Goal: Task Accomplishment & Management: Manage account settings

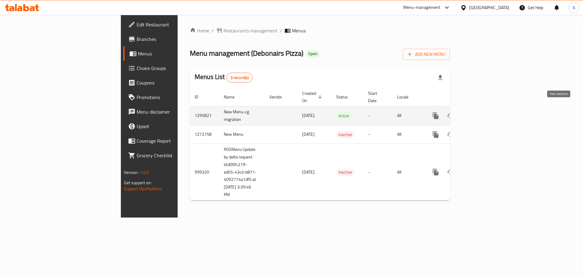
click at [483, 112] on icon "enhanced table" at bounding box center [478, 115] width 7 height 7
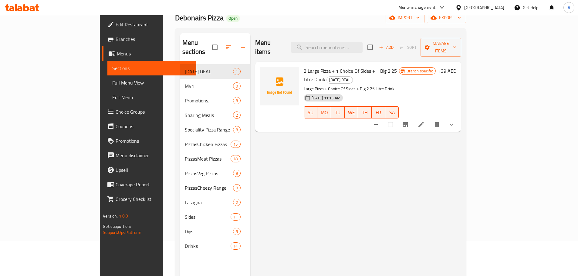
scroll to position [24, 0]
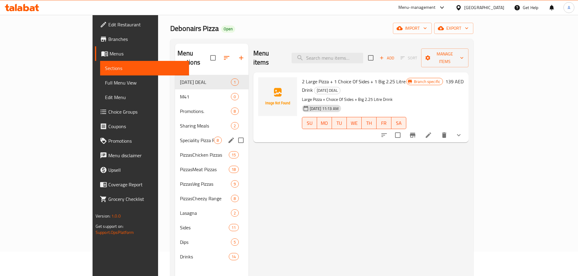
click at [180, 137] on span "Speciality Pizza Range" at bounding box center [197, 140] width 34 height 7
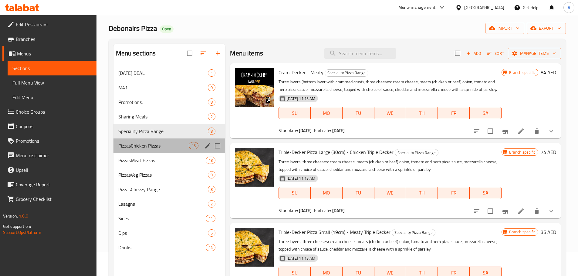
click at [157, 142] on div "PizzasChicken Pizzas 15" at bounding box center [169, 146] width 112 height 15
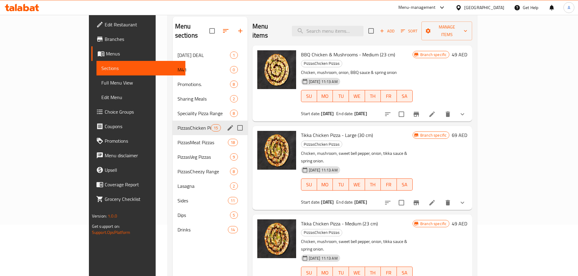
scroll to position [85, 0]
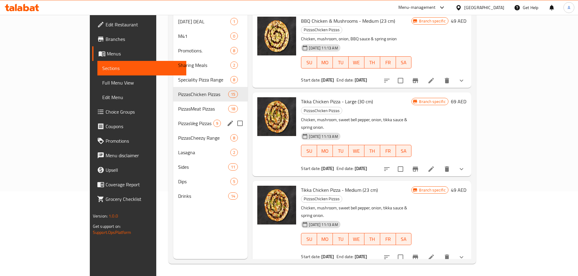
click at [173, 105] on div "PizzasMeat Pizzas 18" at bounding box center [210, 109] width 74 height 15
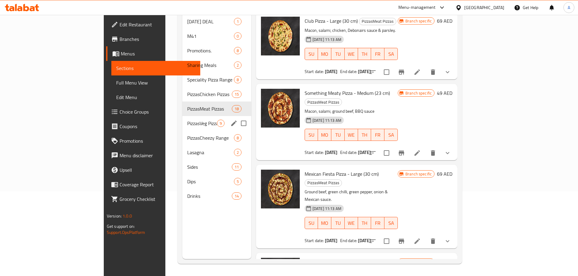
click at [187, 120] on span "PizzasVeg Pizzas" at bounding box center [201, 123] width 29 height 7
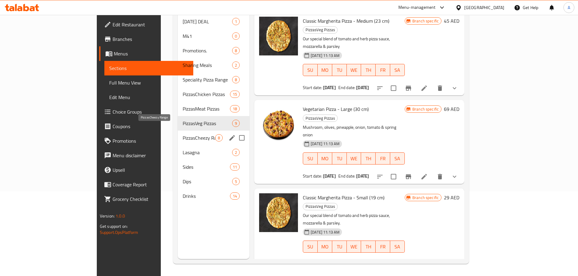
click at [183, 134] on span "PizzasCheezy Range" at bounding box center [199, 137] width 32 height 7
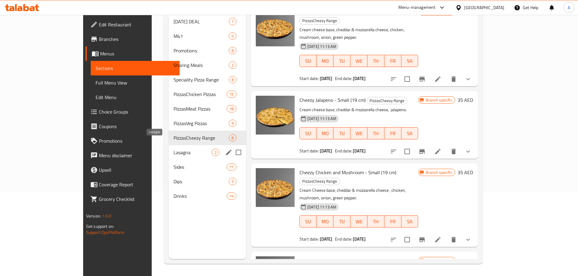
click at [174, 149] on span "Lasagna" at bounding box center [193, 152] width 38 height 7
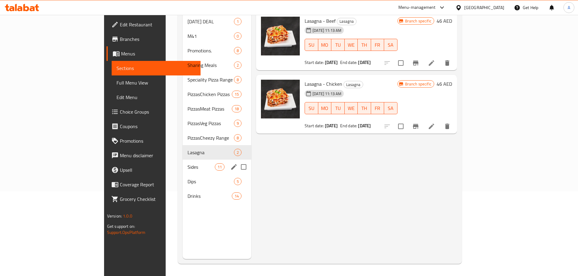
click at [183, 160] on div "Sides 11" at bounding box center [217, 167] width 69 height 15
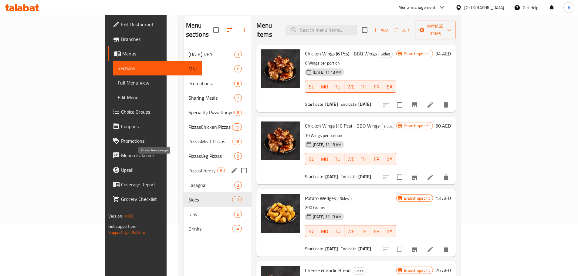
scroll to position [61, 0]
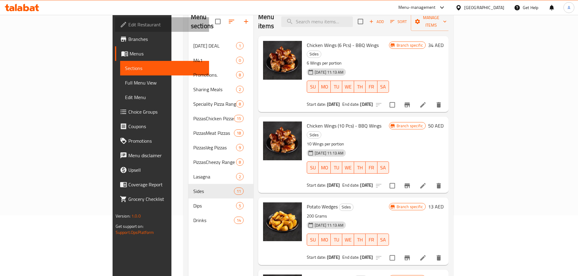
click at [115, 20] on link "Edit Restaurant" at bounding box center [162, 24] width 94 height 15
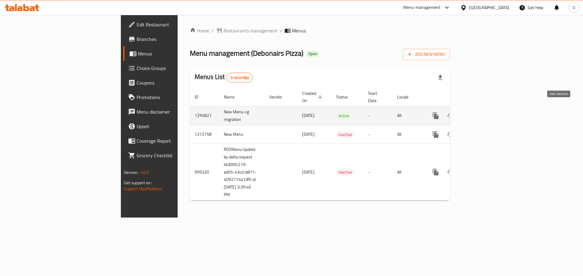
click at [483, 112] on icon "enhanced table" at bounding box center [478, 115] width 7 height 7
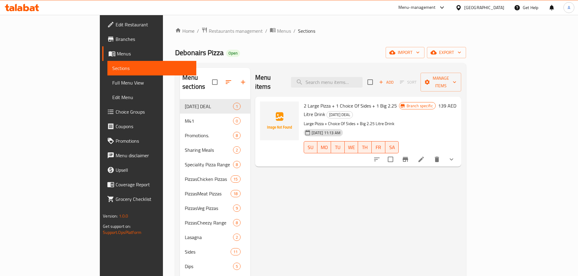
click at [466, 46] on div "Home / Restaurants management / Menus / Sections Debonairs Pizza Open import ex…" at bounding box center [320, 188] width 291 height 322
click at [461, 51] on span "export" at bounding box center [446, 53] width 29 height 8
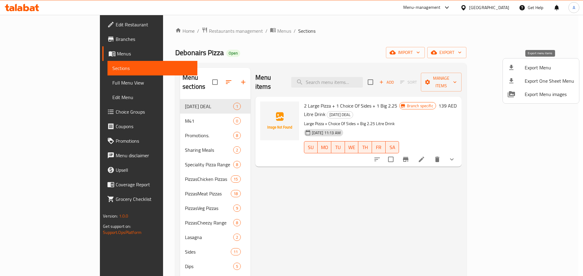
click at [527, 64] on span "Export Menu" at bounding box center [548, 67] width 49 height 7
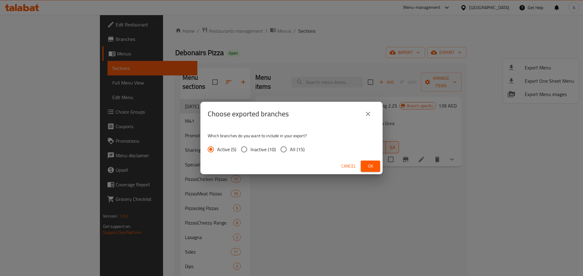
click at [293, 146] on span "All (15)" at bounding box center [297, 149] width 15 height 7
click at [290, 145] on input "All (15)" at bounding box center [283, 149] width 13 height 13
radio input "true"
click at [363, 163] on button "Ok" at bounding box center [369, 166] width 19 height 11
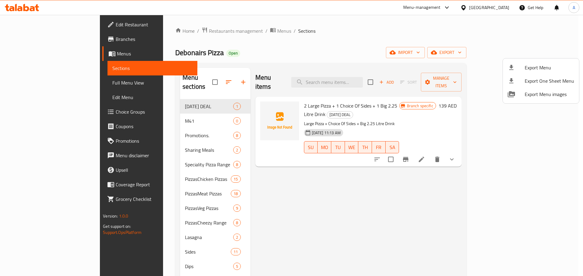
click at [60, 39] on div at bounding box center [291, 138] width 583 height 276
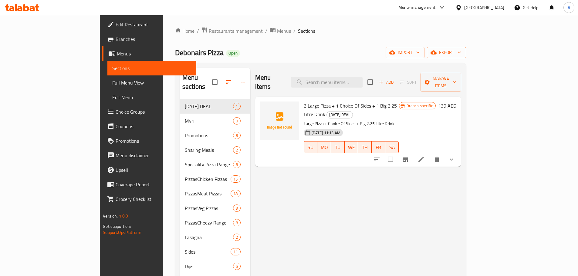
click at [116, 39] on span "Branches" at bounding box center [154, 38] width 76 height 7
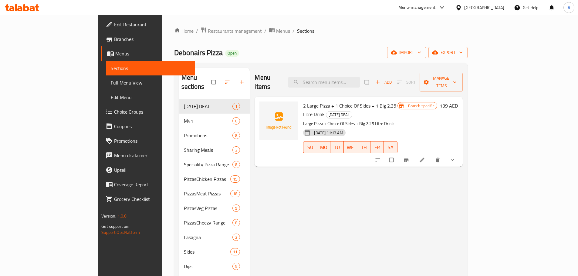
click at [208, 76] on input "checkbox" at bounding box center [214, 82] width 13 height 12
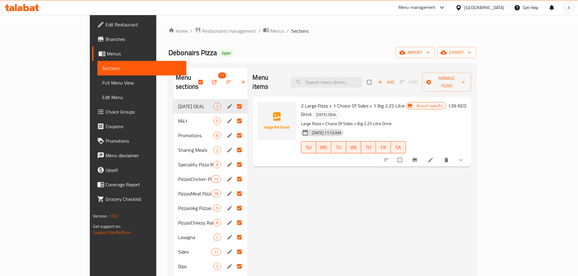
click at [195, 76] on input "checkbox" at bounding box center [201, 82] width 13 height 12
checkbox input "false"
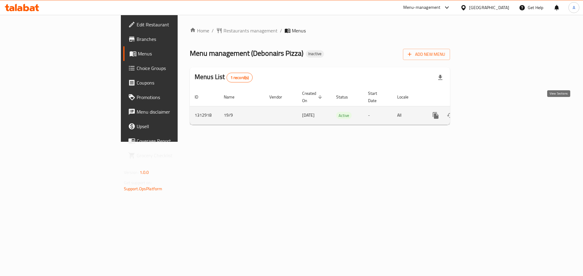
click at [483, 112] on icon "enhanced table" at bounding box center [478, 115] width 7 height 7
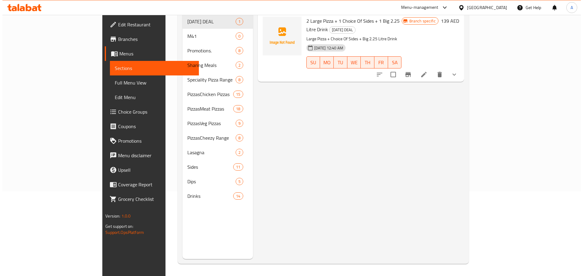
scroll to position [24, 0]
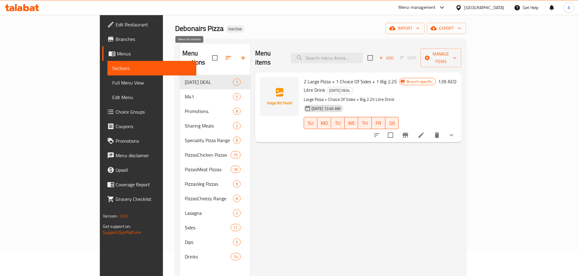
click at [208, 52] on input "checkbox" at bounding box center [214, 58] width 13 height 13
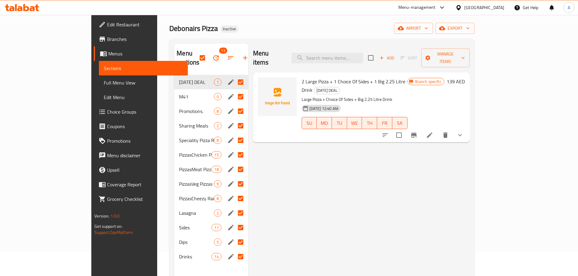
click at [174, 104] on div "Promotions. 8" at bounding box center [211, 111] width 74 height 15
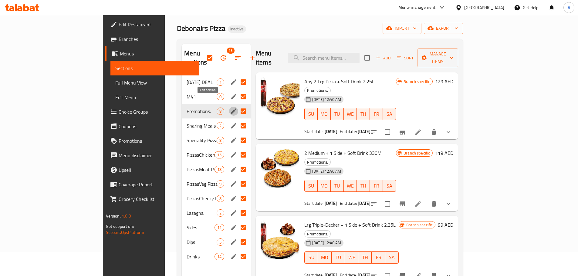
click at [230, 108] on icon "edit" at bounding box center [233, 111] width 7 height 7
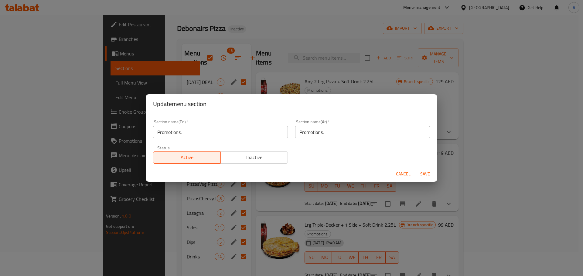
click at [398, 171] on span "Cancel" at bounding box center [403, 175] width 15 height 8
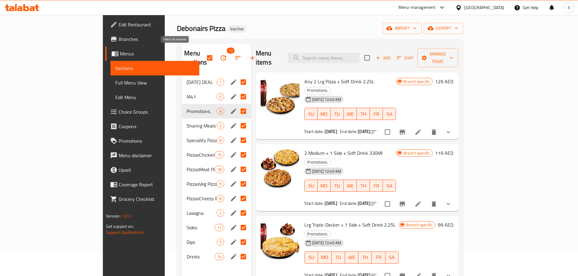
click at [203, 52] on input "checkbox" at bounding box center [209, 58] width 13 height 13
checkbox input "false"
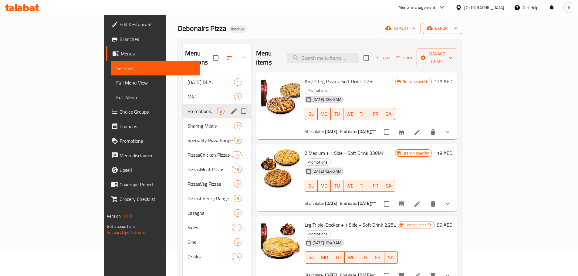
click at [457, 26] on span "export" at bounding box center [442, 29] width 29 height 8
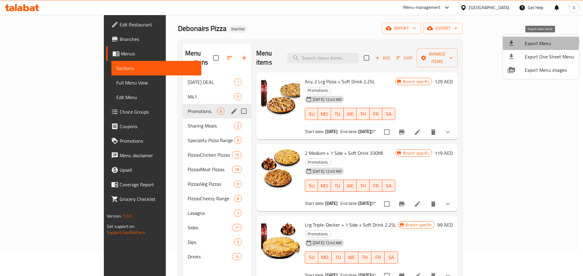
click at [532, 42] on span "Export Menu" at bounding box center [548, 43] width 49 height 7
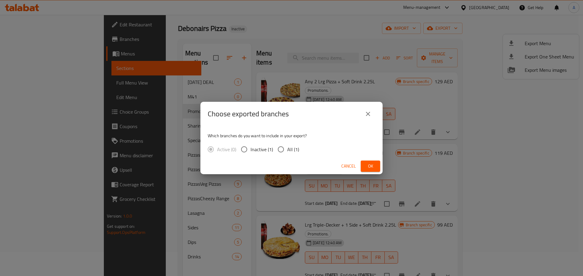
click at [291, 151] on span "All (1)" at bounding box center [293, 149] width 12 height 7
click at [287, 151] on input "All (1)" at bounding box center [280, 149] width 13 height 13
radio input "true"
click at [386, 169] on div "Choose exported branches Which branches do you want to include in your export? …" at bounding box center [291, 138] width 583 height 276
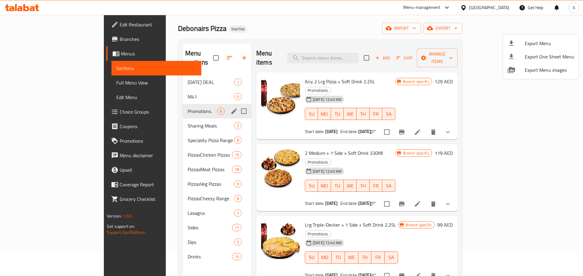
click at [375, 169] on div at bounding box center [291, 138] width 583 height 276
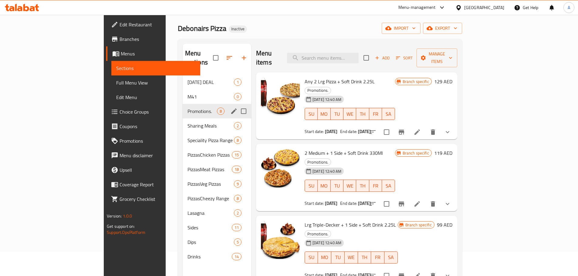
click at [462, 34] on div "Home / Restaurants management / Menus / Sections Debonairs Pizza Inactive impor…" at bounding box center [320, 164] width 284 height 322
click at [457, 32] on span "export" at bounding box center [442, 29] width 29 height 8
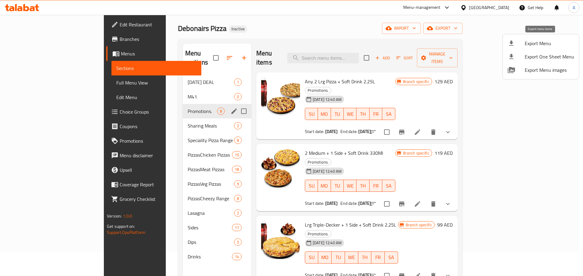
click at [519, 43] on div at bounding box center [515, 43] width 17 height 7
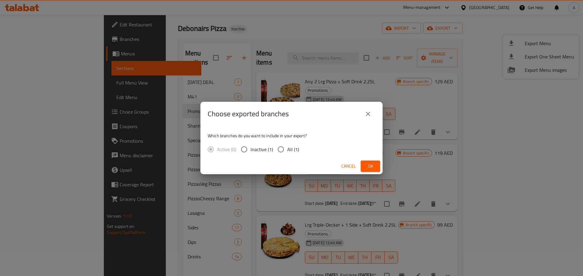
click at [297, 150] on span "All (1)" at bounding box center [293, 149] width 12 height 7
click at [287, 150] on input "All (1)" at bounding box center [280, 149] width 13 height 13
radio input "true"
click at [375, 167] on button "Ok" at bounding box center [369, 166] width 19 height 11
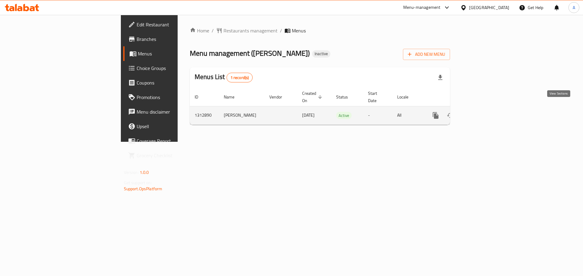
click at [483, 112] on icon "enhanced table" at bounding box center [478, 115] width 7 height 7
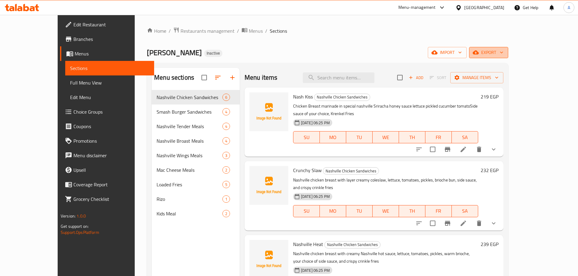
click at [479, 52] on icon "button" at bounding box center [476, 53] width 6 height 4
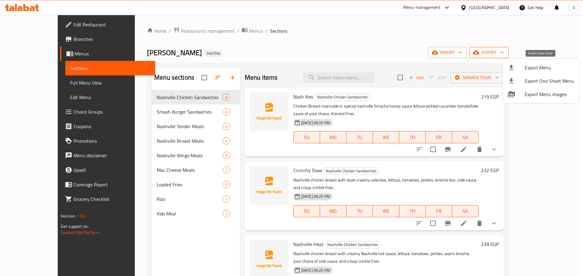
click at [531, 65] on span "Export Menu" at bounding box center [548, 67] width 49 height 7
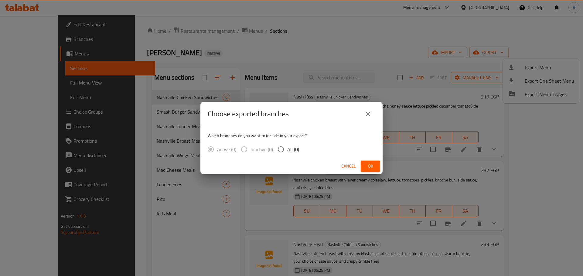
click at [291, 147] on span "All (0)" at bounding box center [293, 149] width 12 height 7
click at [287, 147] on input "All (0)" at bounding box center [280, 149] width 13 height 13
radio input "true"
click at [320, 144] on div "Which branches do you want to include in your export? Active (0) Inactive (0) A…" at bounding box center [291, 142] width 182 height 32
click at [328, 138] on p "Which branches do you want to include in your export?" at bounding box center [291, 136] width 167 height 6
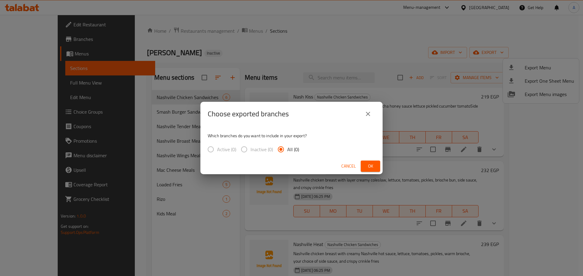
click at [317, 149] on div "Which branches do you want to include in your export? Active (0) Inactive (0) A…" at bounding box center [291, 142] width 182 height 32
click at [324, 144] on div "Which branches do you want to include in your export? Active (0) Inactive (0) A…" at bounding box center [291, 142] width 182 height 32
click at [366, 115] on icon "close" at bounding box center [367, 113] width 7 height 7
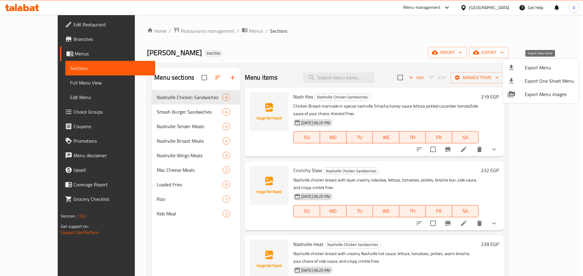
click at [507, 68] on li "Export Menu" at bounding box center [540, 67] width 76 height 13
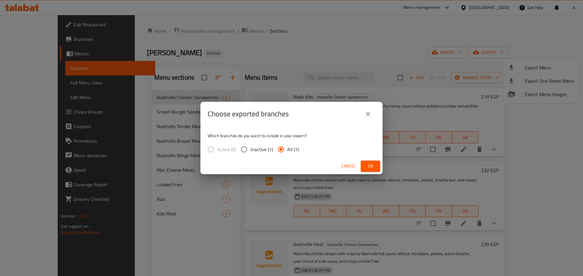
click at [374, 166] on span "Ok" at bounding box center [370, 167] width 10 height 8
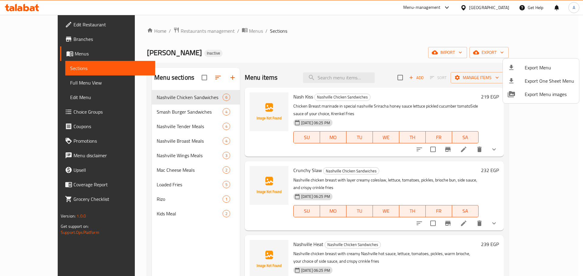
click at [520, 142] on div at bounding box center [291, 138] width 583 height 276
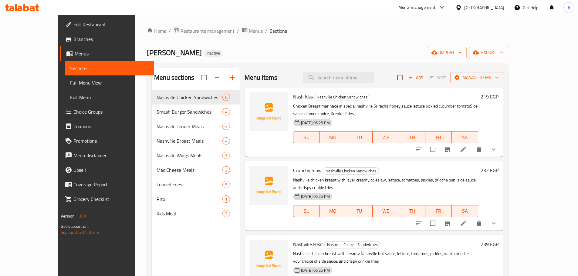
click at [466, 147] on icon at bounding box center [463, 149] width 5 height 5
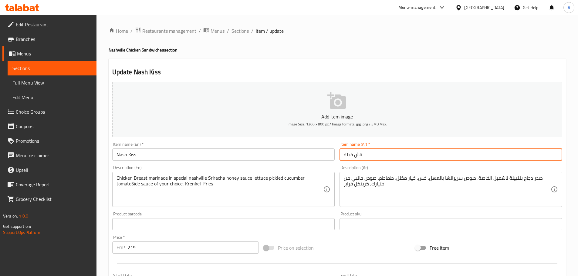
click at [366, 155] on input "ناش قبلة" at bounding box center [451, 155] width 223 height 12
click at [352, 154] on input "ناش قبلة" at bounding box center [451, 155] width 223 height 12
type input "ناش كس"
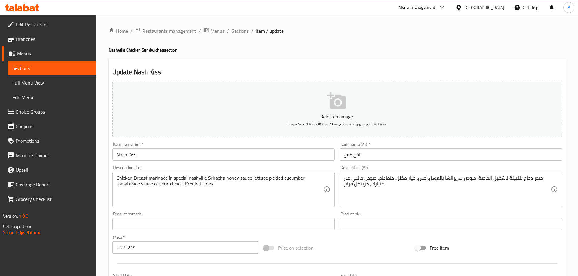
click at [235, 31] on span "Sections" at bounding box center [239, 30] width 17 height 7
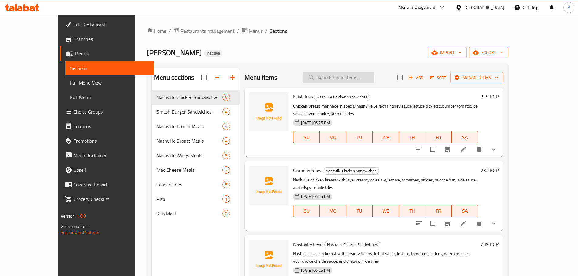
click at [363, 73] on input "search" at bounding box center [339, 78] width 72 height 11
paste input "combo alnar alsonaay"
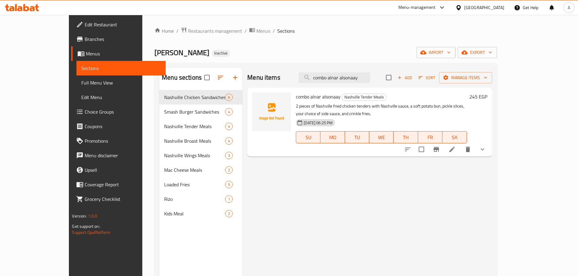
type input "combo alnar alsonaay"
click at [81, 82] on span "Full Menu View" at bounding box center [120, 82] width 79 height 7
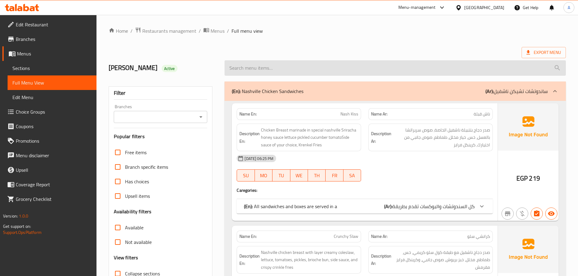
click at [275, 72] on input "search" at bounding box center [395, 67] width 341 height 15
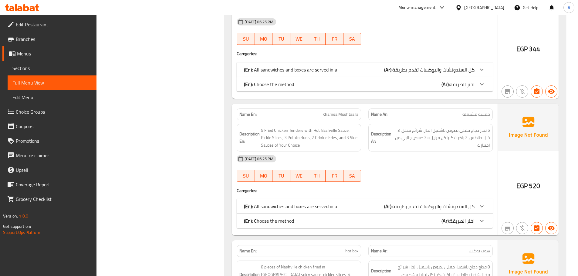
scroll to position [1626, 0]
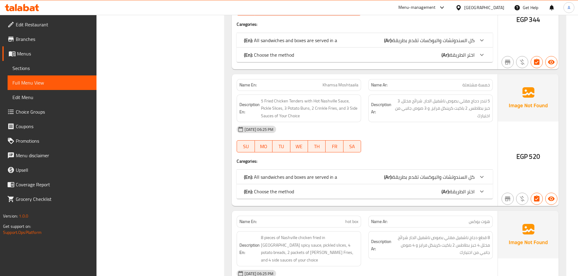
click at [296, 188] on div "(En): Choose the method (Ar): اختر الطريقة" at bounding box center [359, 191] width 231 height 7
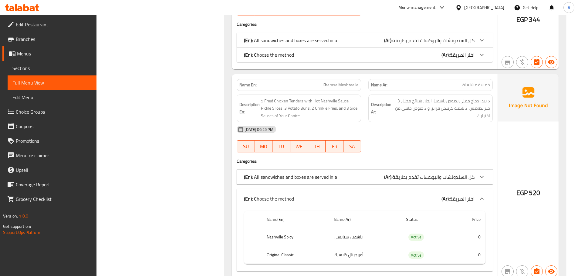
click at [306, 170] on div "(En): All sandwiches and boxes are served in a (Ar): كل السندوتشات والبوكسات تق…" at bounding box center [365, 177] width 256 height 15
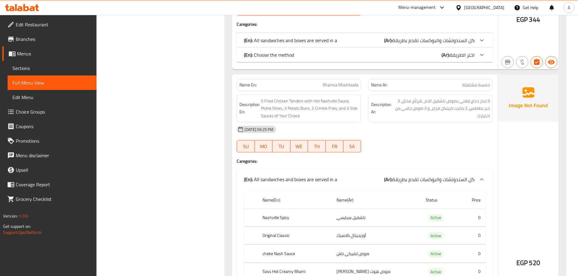
scroll to position [1687, 0]
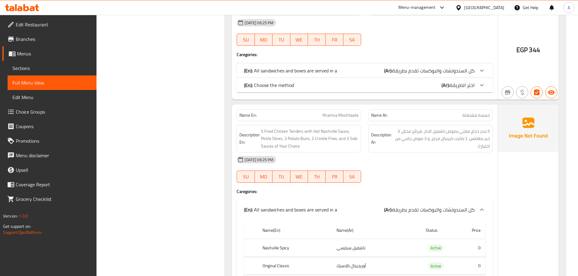
click at [284, 82] on p "(En): Choose the method" at bounding box center [269, 85] width 50 height 7
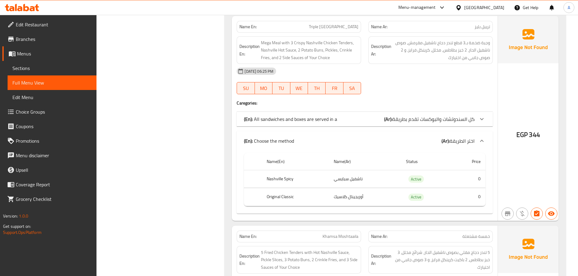
click at [281, 116] on p "(En): All sandwiches and boxes are served in a" at bounding box center [290, 119] width 93 height 7
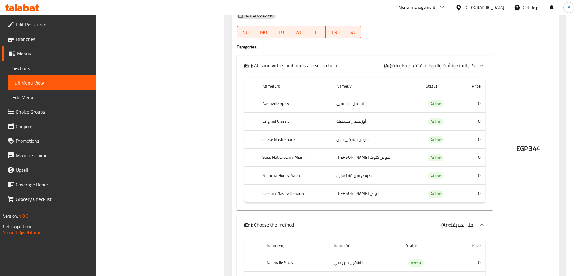
scroll to position [1596, 0]
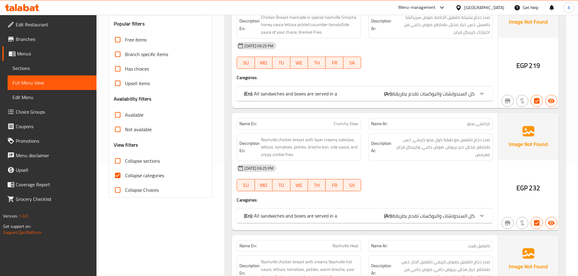
scroll to position [107, 0]
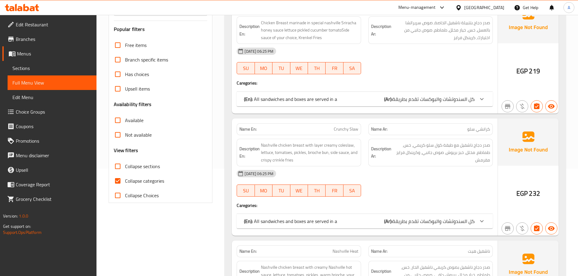
click at [121, 164] on input "Collapse sections" at bounding box center [117, 166] width 15 height 15
checkbox input "true"
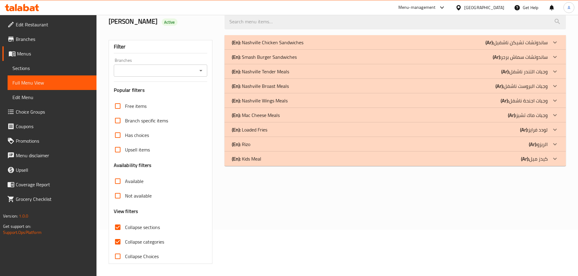
scroll to position [46, 0]
click at [271, 71] on p "(En): Nashville Tender Meals" at bounding box center [260, 71] width 57 height 7
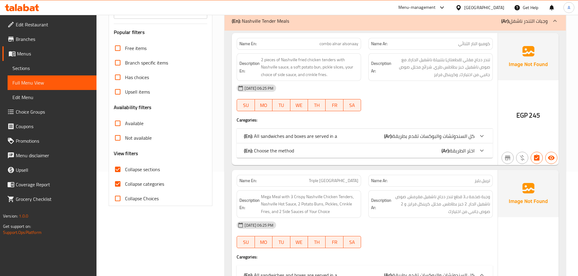
scroll to position [107, 0]
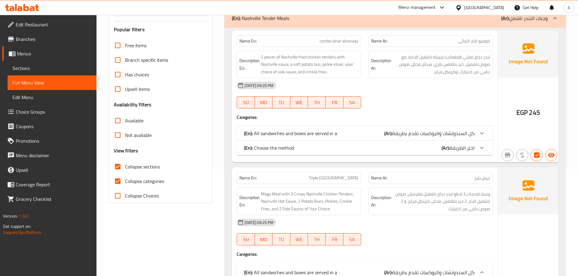
click at [287, 144] on p "(En): Choose the method" at bounding box center [269, 147] width 50 height 7
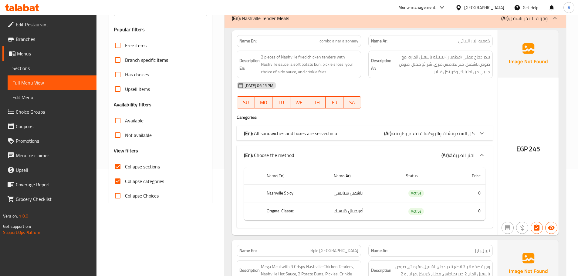
click at [284, 154] on p "(En): Choose the method" at bounding box center [269, 155] width 50 height 7
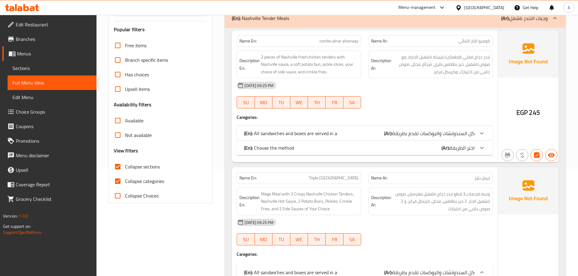
click at [301, 130] on p "(En): All sandwiches and boxes are served in a" at bounding box center [290, 133] width 93 height 7
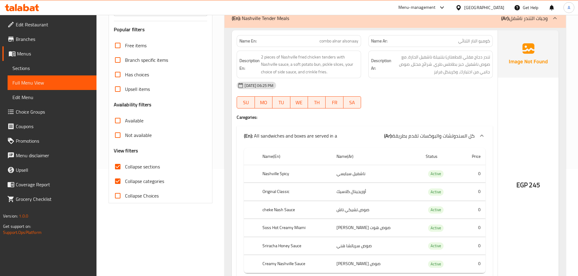
click at [300, 130] on div "(En): All sandwiches and boxes are served in a (Ar): كل السندوتشات والبوكسات تق…" at bounding box center [365, 135] width 256 height 19
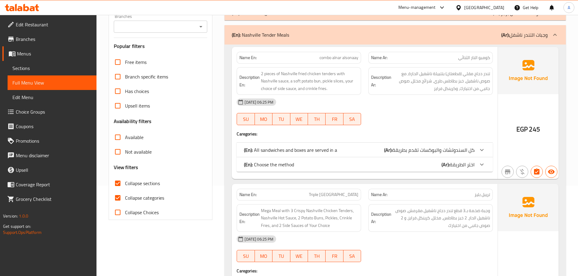
scroll to position [77, 0]
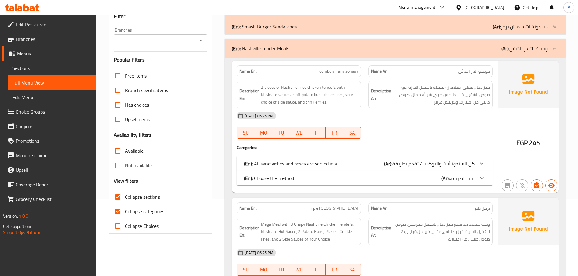
click at [70, 61] on link "Sections" at bounding box center [52, 68] width 89 height 15
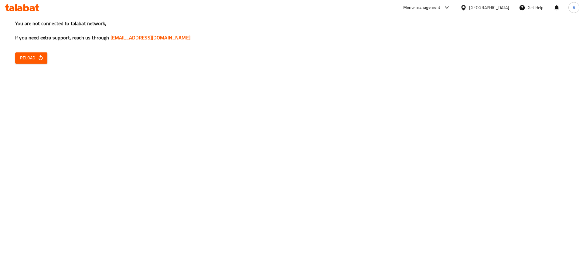
click at [343, 69] on div "You are not connected to talabat network, If you need extra support, reach us t…" at bounding box center [291, 138] width 583 height 276
click at [23, 67] on div "You are not connected to talabat network, If you need extra support, reach us t…" at bounding box center [291, 138] width 583 height 276
click at [28, 59] on span "Reload" at bounding box center [31, 58] width 22 height 8
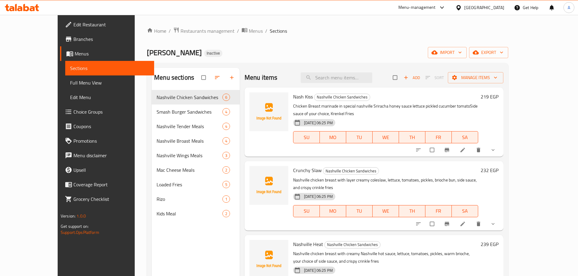
click at [198, 78] on input "checkbox" at bounding box center [204, 78] width 13 height 12
checkbox input "true"
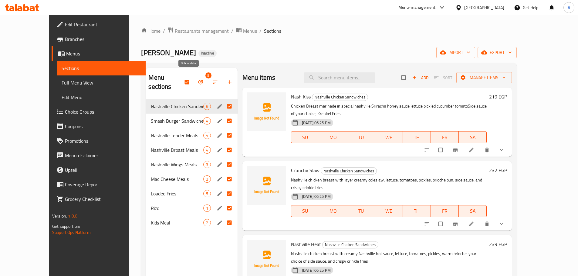
click at [194, 83] on button "button" at bounding box center [201, 82] width 15 height 13
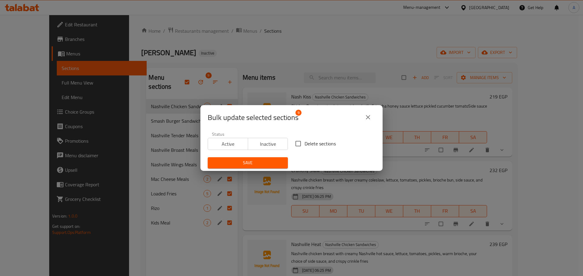
click at [323, 147] on span "Delete sections" at bounding box center [319, 143] width 31 height 7
click at [304, 147] on input "Delete sections" at bounding box center [298, 143] width 13 height 13
checkbox input "true"
click at [276, 161] on span "Save" at bounding box center [247, 163] width 70 height 8
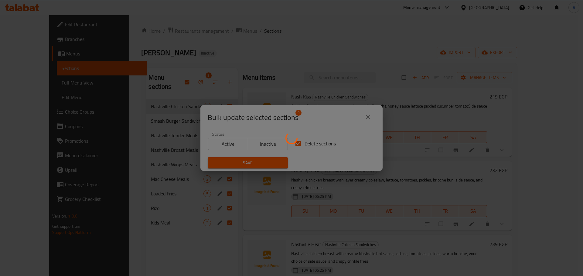
checkbox input "false"
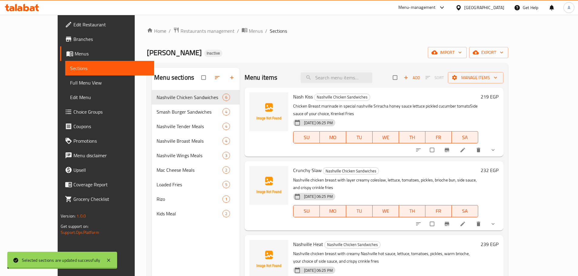
click at [462, 56] on span "import" at bounding box center [447, 53] width 29 height 8
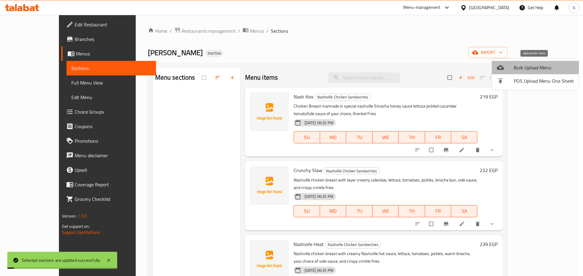
click at [535, 67] on span "Bulk Upload Menu" at bounding box center [543, 67] width 60 height 7
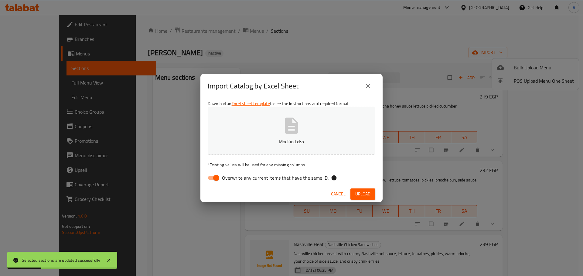
click at [310, 176] on span "Overwrite any current items that have the same ID." at bounding box center [275, 177] width 106 height 7
click at [233, 176] on input "Overwrite any current items that have the same ID." at bounding box center [216, 178] width 35 height 12
checkbox input "false"
click at [352, 191] on button "Upload" at bounding box center [362, 194] width 25 height 11
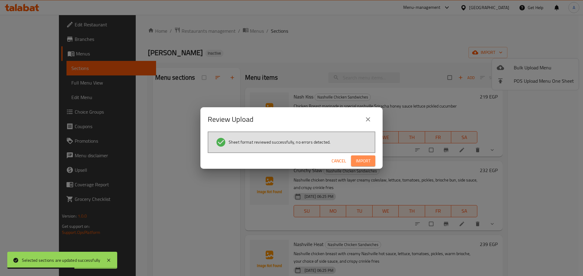
click at [373, 161] on button "Import" at bounding box center [363, 161] width 24 height 11
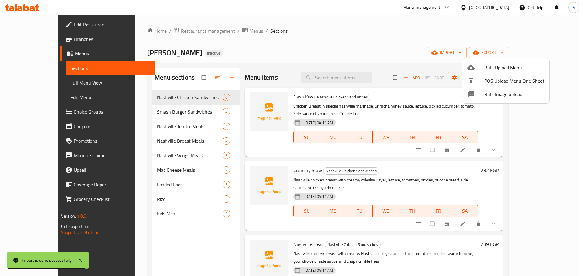
click at [44, 110] on div at bounding box center [291, 138] width 583 height 276
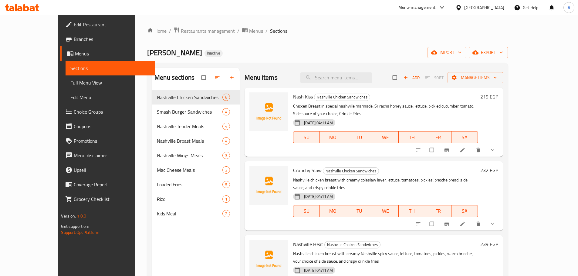
click at [74, 110] on span "Choice Groups" at bounding box center [112, 111] width 76 height 7
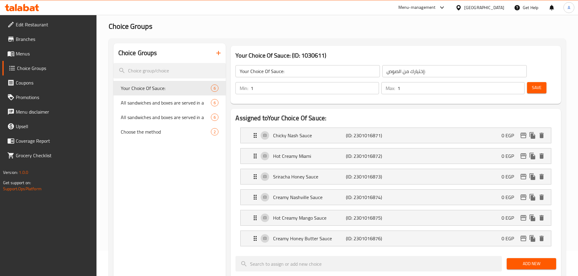
scroll to position [61, 0]
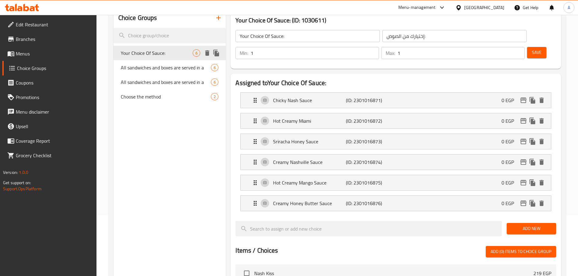
click at [156, 53] on span "Your Choice Of Sauce:" at bounding box center [157, 52] width 72 height 7
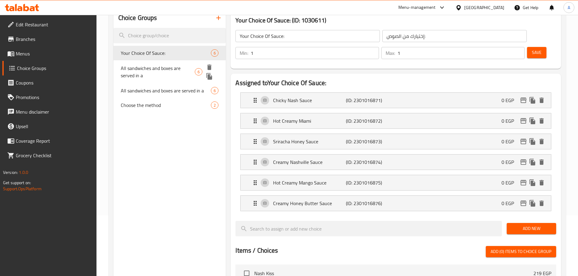
click at [158, 69] on span "All sandwiches and boxes are served in a" at bounding box center [158, 72] width 74 height 15
type input "All sandwiches and boxes are served in a"
type input "كل السندوتشات والبوكسات تقدم بطريقة"
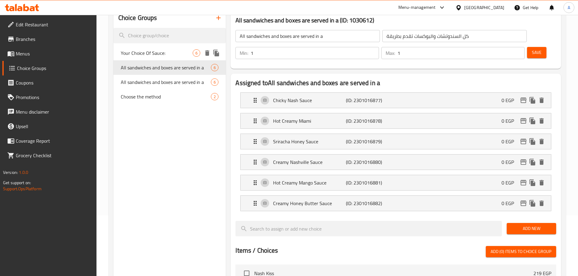
click at [166, 50] on span "Your Choice Of Sauce:" at bounding box center [157, 52] width 72 height 7
type input "Your Choice Of Sauce:"
type input "إختيارك من الصوص:"
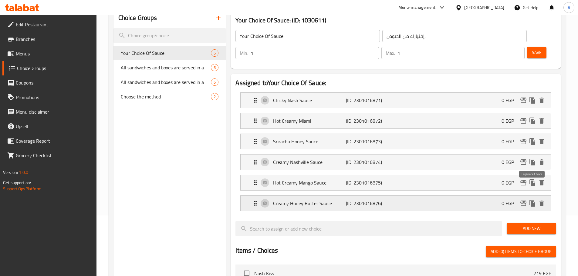
click at [536, 199] on button "duplicate" at bounding box center [532, 203] width 9 height 9
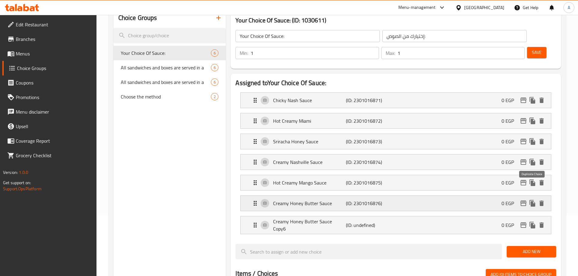
click at [535, 200] on icon "duplicate" at bounding box center [532, 203] width 7 height 7
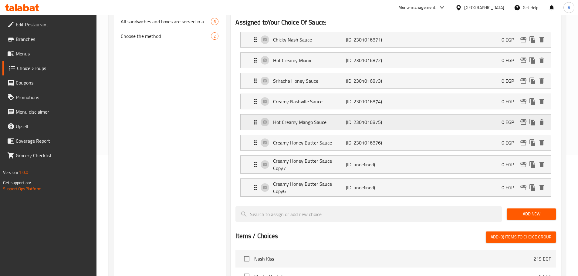
scroll to position [91, 0]
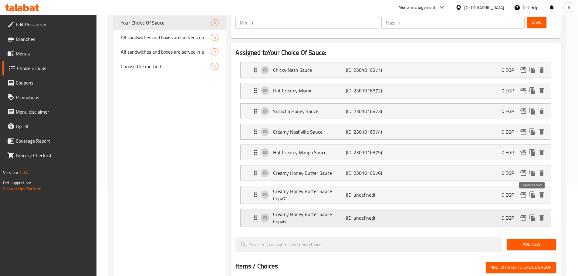
click at [531, 215] on icon "duplicate" at bounding box center [532, 218] width 6 height 7
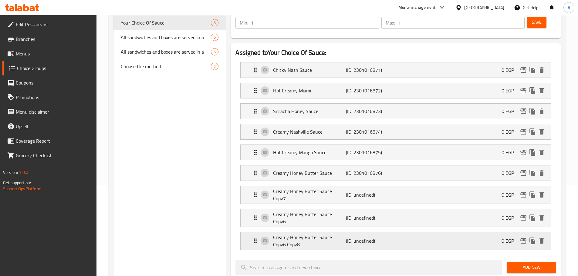
click at [331, 234] on p "Creamy Honey Butter Sauce Copy6 Copy8" at bounding box center [309, 241] width 73 height 15
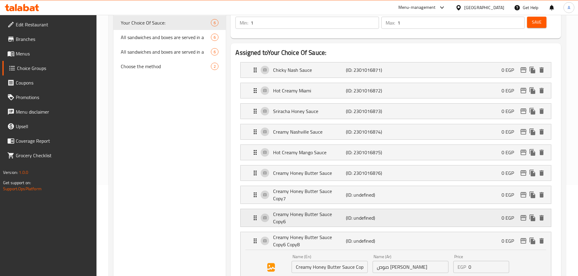
click at [328, 211] on p "Creamy Honey Butter Sauce Copy6" at bounding box center [309, 218] width 73 height 15
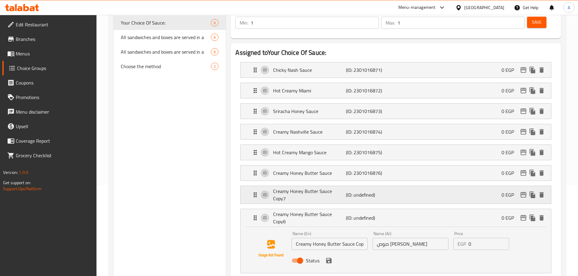
click at [328, 188] on p "Creamy Honey Butter Sauce Copy7" at bounding box center [309, 195] width 73 height 15
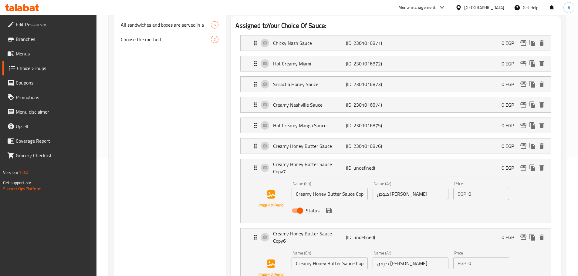
scroll to position [152, 0]
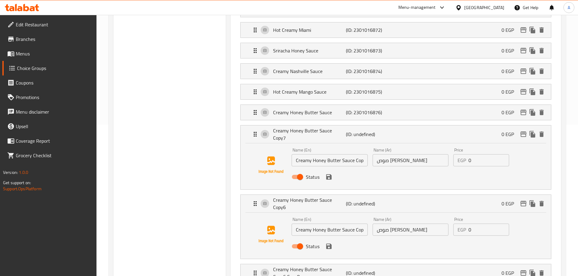
click at [333, 154] on input "Creamy Honey Butter Sauce Copy7" at bounding box center [330, 160] width 76 height 12
type input "ق"
type input "Ranch Sauce"
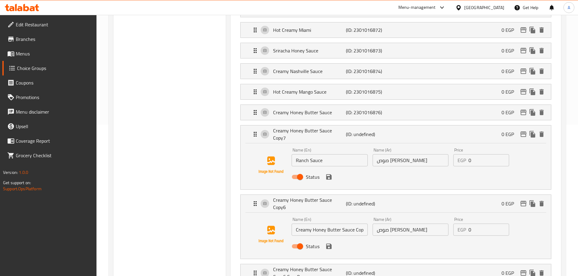
drag, startPoint x: 161, startPoint y: 82, endPoint x: 177, endPoint y: 89, distance: 17.1
click at [161, 82] on div "Choice Groups Your Choice Of Sauce: 6 All sandwiches and boxes are served in a …" at bounding box center [169, 256] width 113 height 678
click at [394, 154] on input "صوص [PERSON_NAME]" at bounding box center [411, 160] width 76 height 12
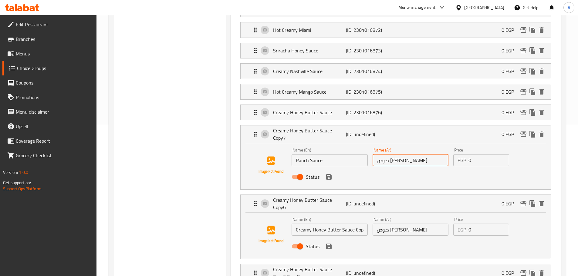
paste input "رانش"
click at [326, 174] on icon "save" at bounding box center [328, 177] width 7 height 7
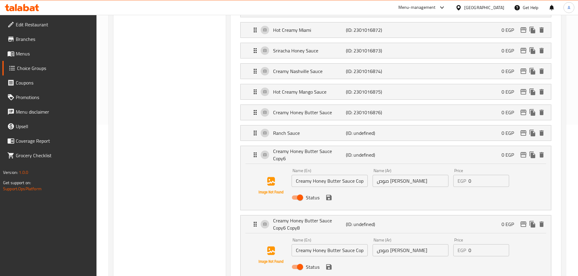
type input "صوص رانش"
click at [228, 239] on div "Assigned to Your Choice Of Sauce: Chicky Nash Sauce (ID: 2301016871) 0 EGP Name…" at bounding box center [395, 242] width 335 height 524
drag, startPoint x: 139, startPoint y: 93, endPoint x: 188, endPoint y: 95, distance: 48.6
click at [139, 93] on div "Choice Groups Your Choice Of Sauce: 6 All sandwiches and boxes are served in a …" at bounding box center [169, 232] width 113 height 630
click at [417, 175] on input "صوص [PERSON_NAME]" at bounding box center [411, 181] width 76 height 12
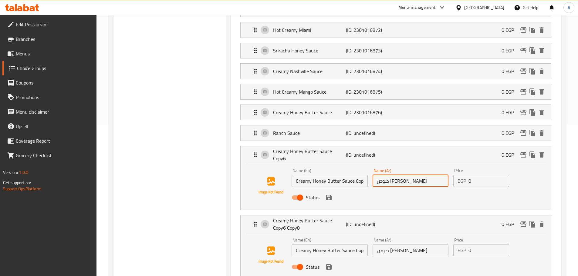
click at [417, 175] on input "صوص [PERSON_NAME]" at bounding box center [411, 181] width 76 height 12
paste input "جبنة تشيكي ناش"
type input "صوص جبنة تشيكي ناش"
click at [339, 175] on input "Creamy Honey Butter Sauce Copy6" at bounding box center [330, 181] width 76 height 12
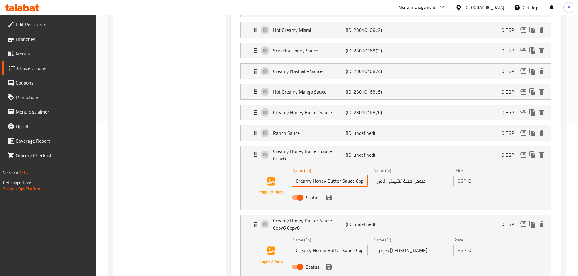
click at [339, 175] on input "Creamy Honey Butter Sauce Copy6" at bounding box center [330, 181] width 76 height 12
click at [348, 175] on input "Creamy Honey Butter Sauce Copy6" at bounding box center [330, 181] width 76 height 12
click at [356, 175] on input "Creamy Honey Butter Sauce Copy6" at bounding box center [330, 181] width 76 height 12
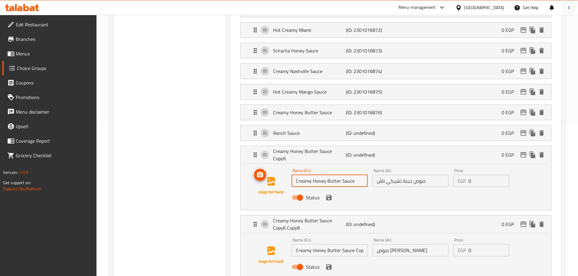
drag, startPoint x: 340, startPoint y: 160, endPoint x: 255, endPoint y: 160, distance: 85.6
click at [255, 165] on div "Name (En) Creamy Honey Butter Sauce Name (En) Name (Ar) صوص جبنة تشيكي ناش Name…" at bounding box center [395, 185] width 291 height 41
click at [328, 195] on icon "save" at bounding box center [328, 197] width 5 height 5
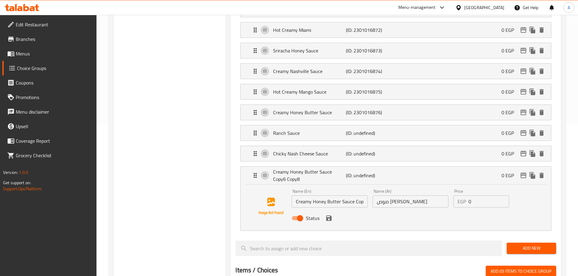
type input "Chicky Nash Cheese Sauce"
click at [355, 196] on input "Creamy Honey Butter Sauce Copy6 Copy8" at bounding box center [330, 202] width 76 height 12
type input "Creamy Honey Butter Sauce Copy8"
click at [172, 100] on div "Choice Groups Your Choice Of Sauce: 6 All sandwiches and boxes are served in a …" at bounding box center [169, 207] width 113 height 581
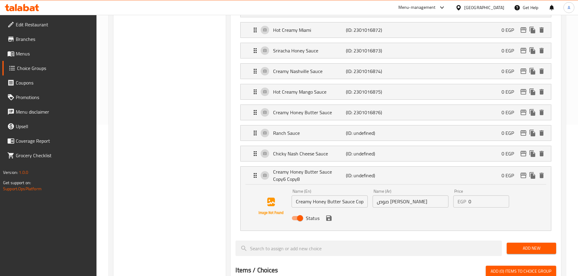
click at [412, 196] on input "صوص [PERSON_NAME]" at bounding box center [411, 202] width 76 height 12
paste input "باربكيو مدخن"
type input "صوص باربكيو مدخن"
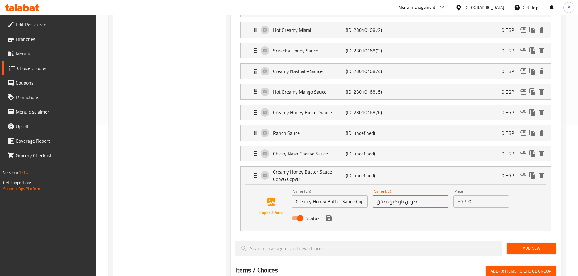
click at [329, 196] on input "Creamy Honey Butter Sauce Copy8" at bounding box center [330, 202] width 76 height 12
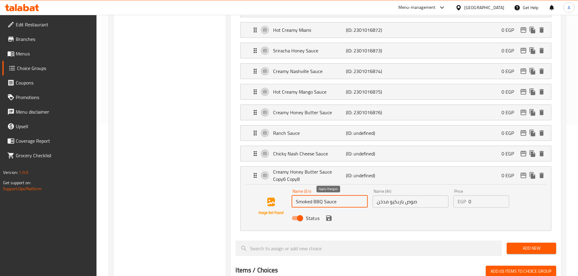
click at [329, 216] on icon "save" at bounding box center [328, 218] width 5 height 5
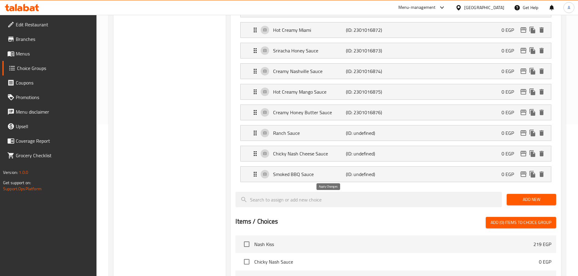
type input "Smoked BBQ Sauce"
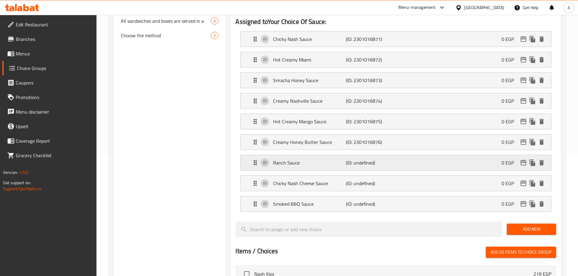
scroll to position [0, 0]
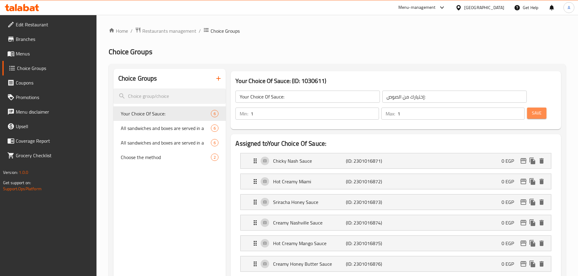
click at [532, 110] on span "Save" at bounding box center [537, 114] width 10 height 8
click at [167, 164] on div "Choose the method 2" at bounding box center [169, 157] width 113 height 15
type input "Choose the method"
type input "اختر الطريقة"
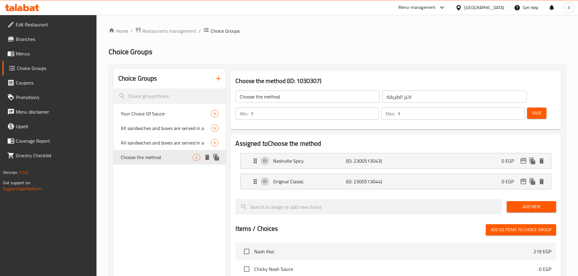
click at [215, 159] on icon "duplicate" at bounding box center [216, 157] width 6 height 7
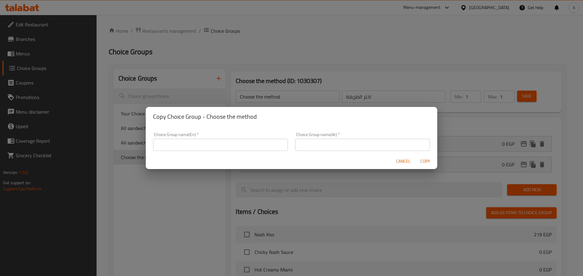
click at [247, 143] on input "text" at bounding box center [220, 145] width 135 height 12
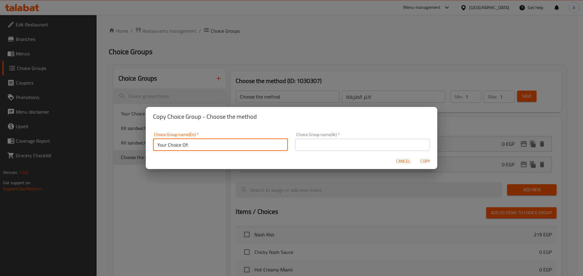
type input "Your Choice Of:"
click at [318, 145] on input "text" at bounding box center [362, 145] width 135 height 12
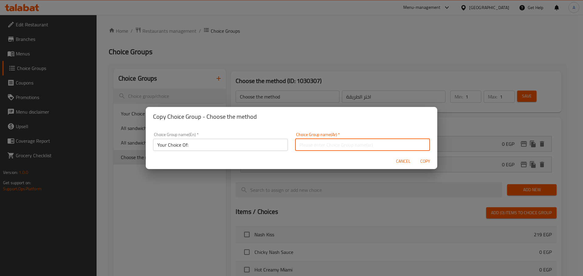
type input "إختيارك من:"
click at [423, 159] on span "Copy" at bounding box center [424, 162] width 15 height 8
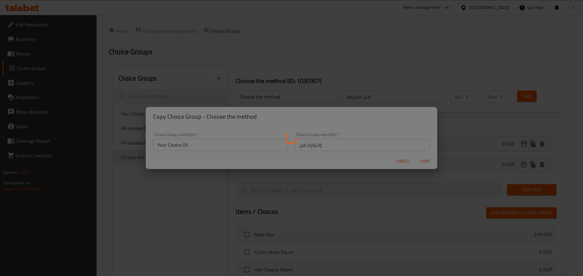
type input "Your Choice Of:"
type input "إختيارك من:"
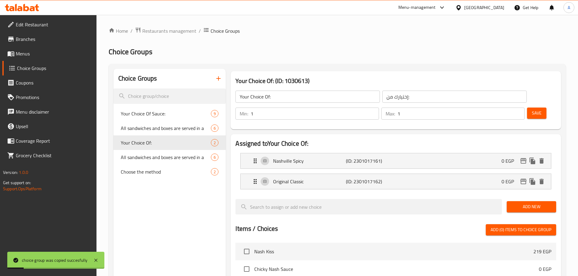
click at [43, 58] on link "Menus" at bounding box center [49, 53] width 94 height 15
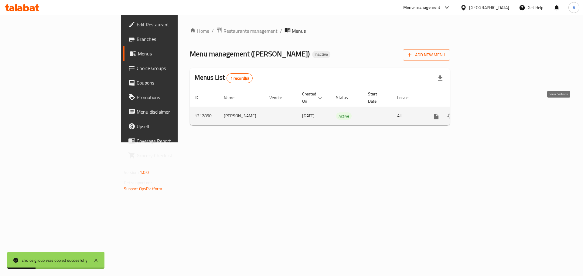
click at [486, 109] on link "enhanced table" at bounding box center [479, 116] width 15 height 15
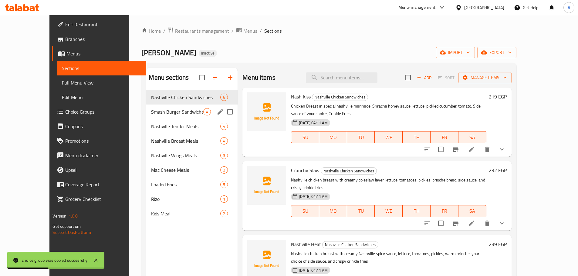
click at [153, 100] on span "Nashville Chicken Sandwiches" at bounding box center [185, 97] width 69 height 7
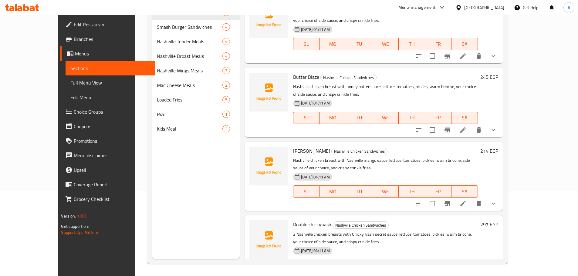
scroll to position [159, 0]
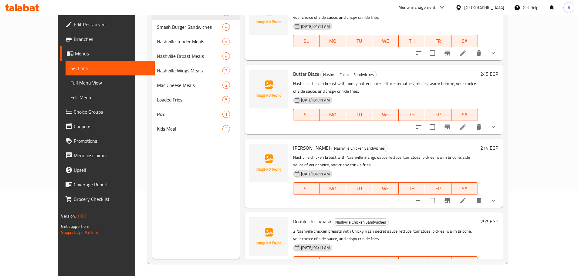
drag, startPoint x: 515, startPoint y: 173, endPoint x: 517, endPoint y: 178, distance: 5.6
click at [66, 101] on link "Edit Menu" at bounding box center [110, 97] width 89 height 15
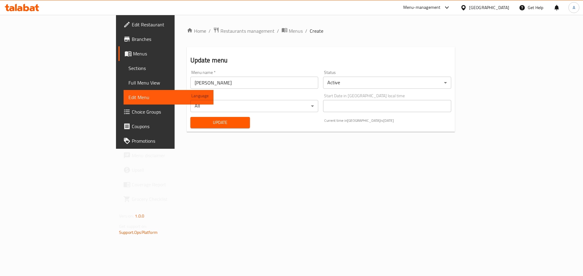
click at [128, 79] on span "Full Menu View" at bounding box center [168, 82] width 80 height 7
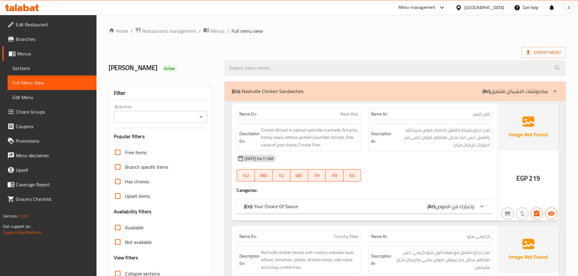
click at [41, 113] on span "Choice Groups" at bounding box center [54, 111] width 76 height 7
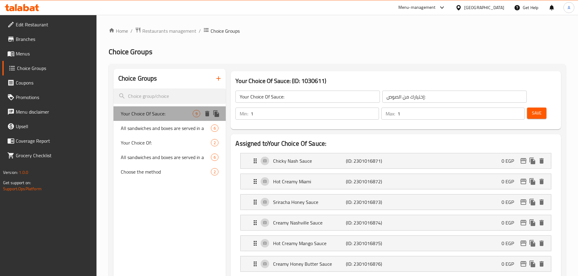
click at [153, 117] on span "Your Choice Of Sauce:" at bounding box center [157, 113] width 72 height 7
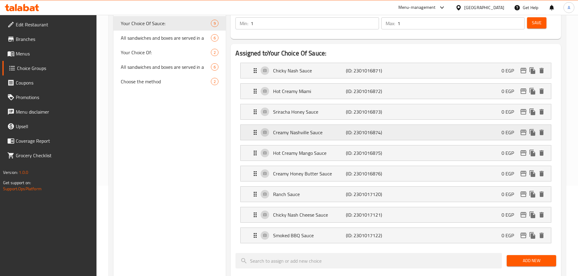
scroll to position [91, 0]
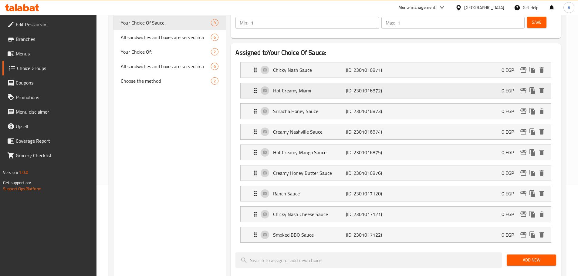
click at [308, 87] on p "Hot Creamy Miami" at bounding box center [309, 90] width 73 height 7
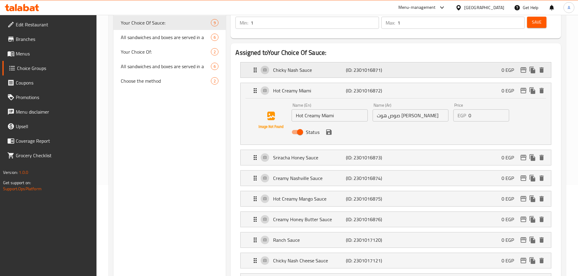
click at [307, 66] on p "Chicky Nash Sauce" at bounding box center [309, 69] width 73 height 7
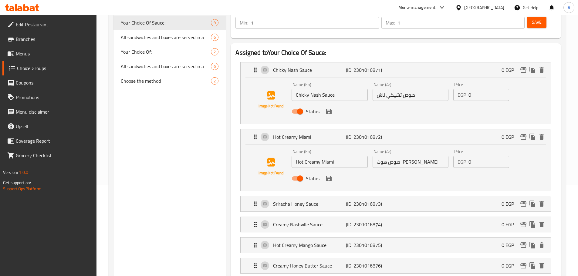
click at [331, 89] on input "Chicky Nash Sauce" at bounding box center [330, 95] width 76 height 12
click at [340, 156] on input "Hot Creamy Miami" at bounding box center [330, 162] width 76 height 12
paste input "Sauce"
click at [329, 176] on icon "save" at bounding box center [328, 178] width 5 height 5
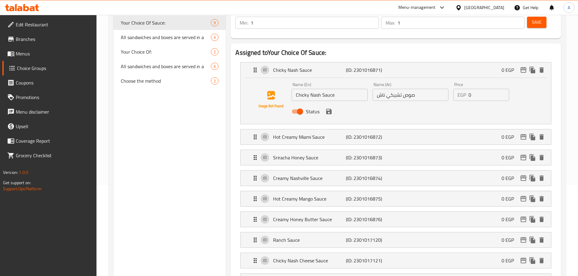
type input "Hot Creamy Miami Sauce"
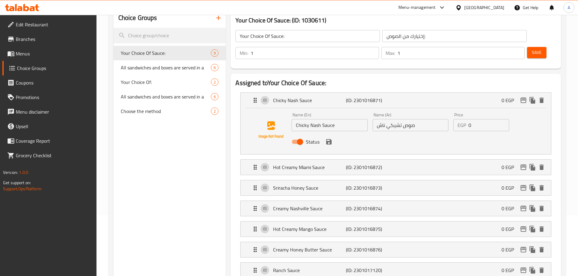
click at [532, 49] on span "Save" at bounding box center [537, 53] width 10 height 8
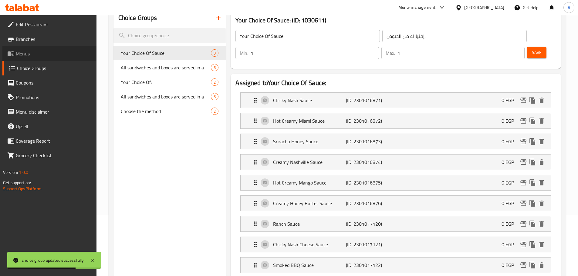
click at [64, 56] on span "Menus" at bounding box center [54, 53] width 76 height 7
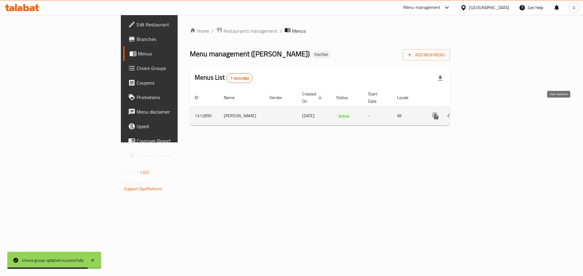
click at [483, 113] on icon "enhanced table" at bounding box center [478, 116] width 7 height 7
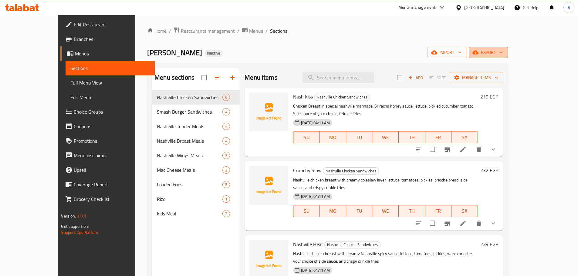
click at [478, 54] on icon "button" at bounding box center [475, 53] width 6 height 4
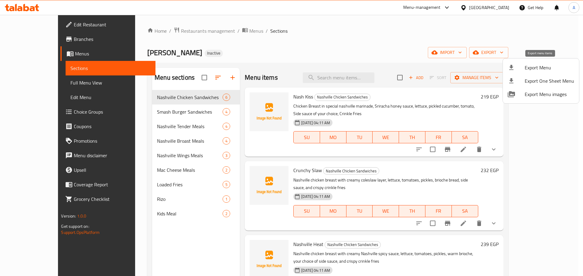
click at [509, 68] on icon at bounding box center [510, 67] width 7 height 7
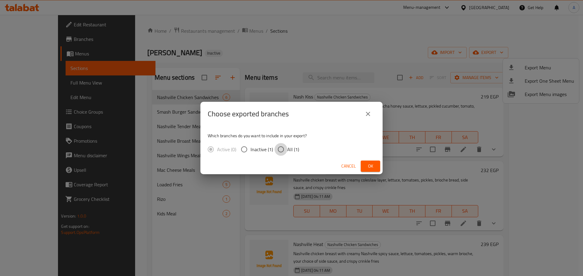
click at [286, 148] on input "All (1)" at bounding box center [280, 149] width 13 height 13
radio input "true"
click at [380, 166] on button "Ok" at bounding box center [369, 166] width 19 height 11
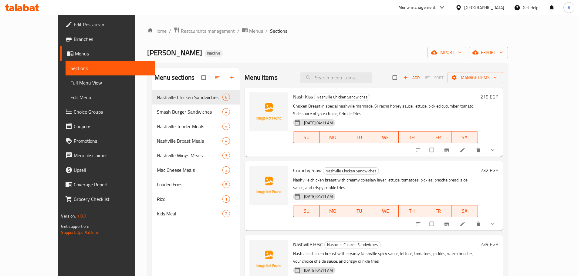
drag, startPoint x: 46, startPoint y: 79, endPoint x: 99, endPoint y: 87, distance: 53.5
click at [66, 79] on link "Full Menu View" at bounding box center [110, 83] width 89 height 15
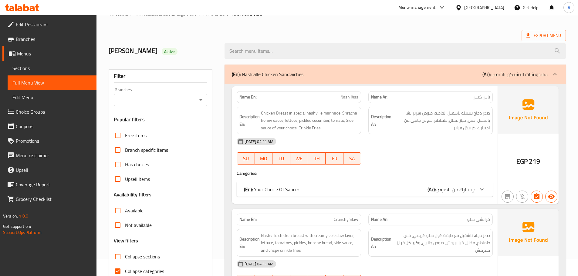
scroll to position [30, 0]
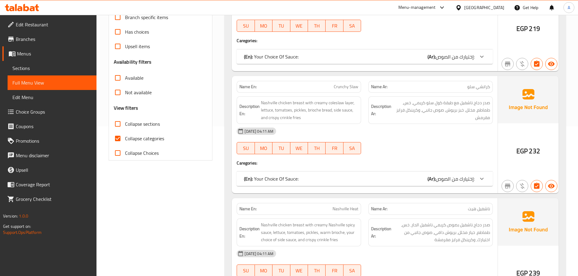
scroll to position [152, 0]
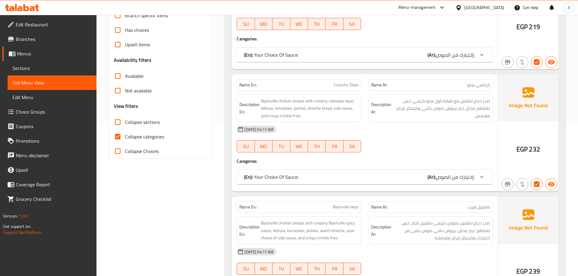
click at [117, 118] on input "Collapse sections" at bounding box center [117, 122] width 15 height 15
checkbox input "true"
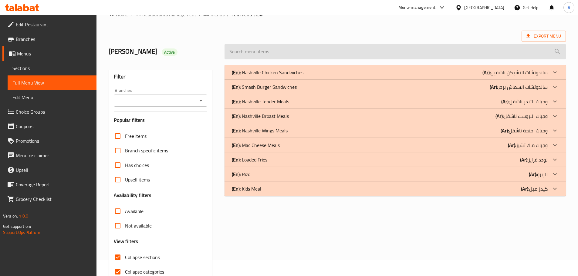
scroll to position [16, 0]
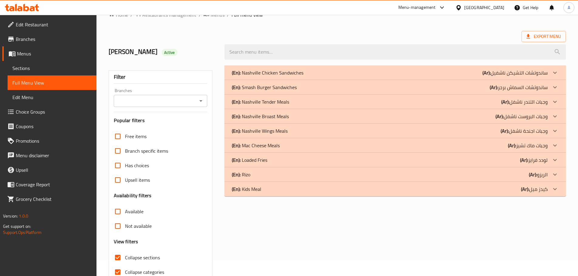
click at [282, 72] on p "(En): Nashville Chicken Sandwiches" at bounding box center [268, 72] width 72 height 7
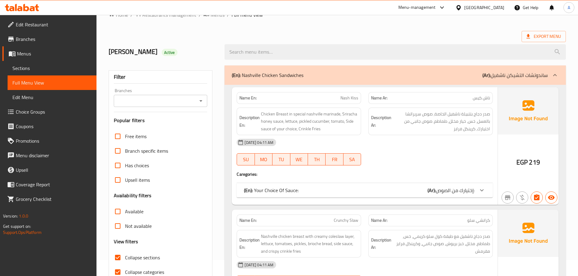
click at [282, 80] on div "(En): Nashville Chicken Sandwiches (Ar): ساندوتشات التشيكن ناشفيل" at bounding box center [395, 75] width 341 height 19
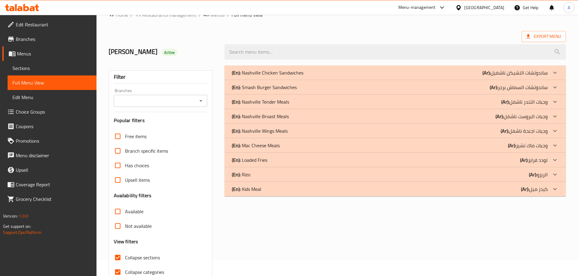
click at [276, 87] on p "(En): Smash Burger Sandwiches" at bounding box center [264, 87] width 65 height 7
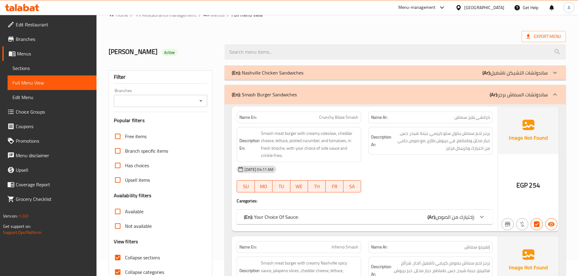
click at [274, 91] on p "(En): Smash Burger Sandwiches" at bounding box center [264, 94] width 65 height 7
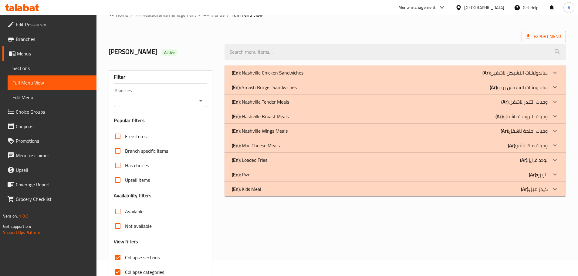
click at [271, 98] on p "(En): Nashville Tender Meals" at bounding box center [260, 101] width 57 height 7
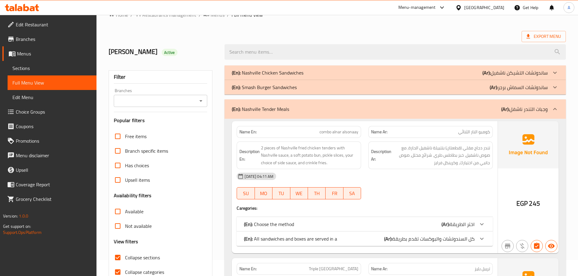
click at [269, 106] on p "(En): Nashville Tender Meals" at bounding box center [260, 109] width 57 height 7
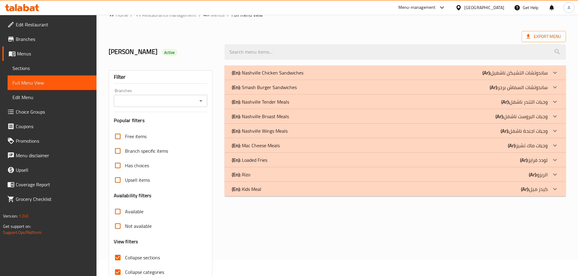
click at [180, 59] on div "yousef E Active" at bounding box center [163, 52] width 116 height 27
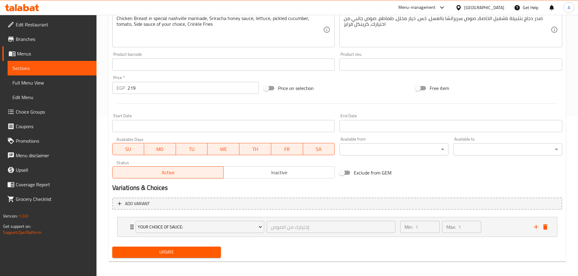
scroll to position [162, 0]
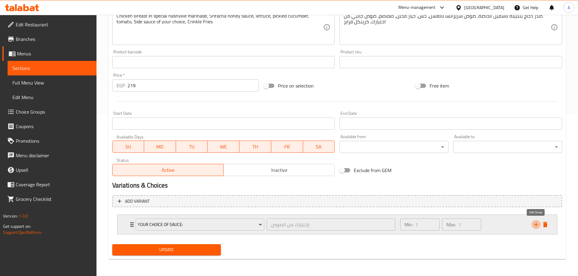
drag, startPoint x: 537, startPoint y: 225, endPoint x: 350, endPoint y: 214, distance: 187.0
click at [537, 225] on icon "add" at bounding box center [535, 224] width 7 height 7
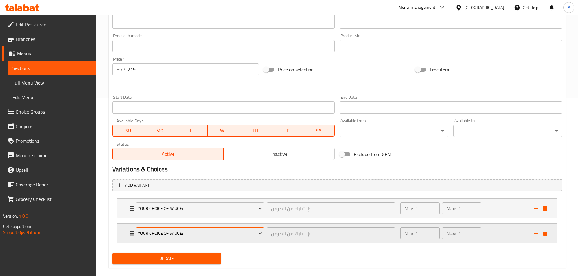
scroll to position [187, 0]
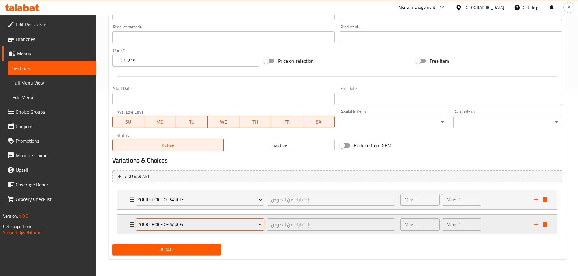
click at [198, 224] on span "Your Choice Of Sauce:" at bounding box center [200, 225] width 124 height 8
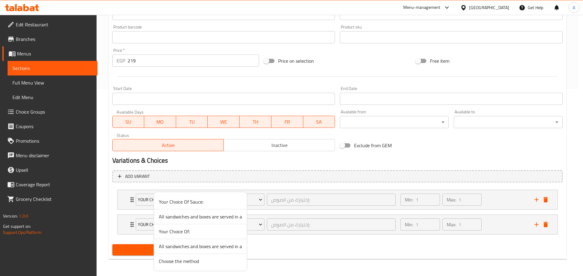
click at [196, 234] on span "Your Choice Of:" at bounding box center [200, 231] width 83 height 7
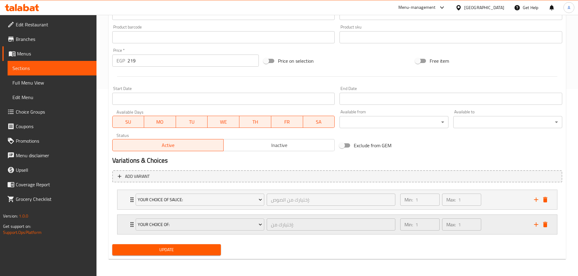
click at [498, 226] on div "Min: 1 ​ Max: 1 ​" at bounding box center [463, 224] width 133 height 19
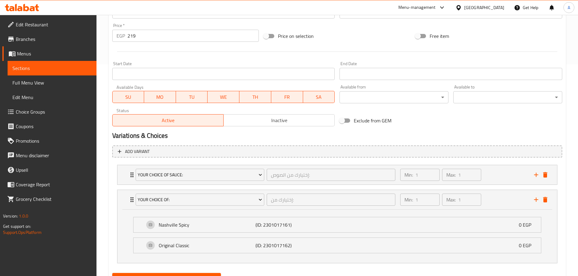
scroll to position [238, 0]
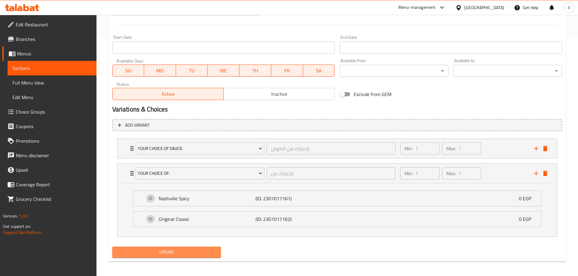
click at [191, 250] on span "Update" at bounding box center [166, 253] width 99 height 8
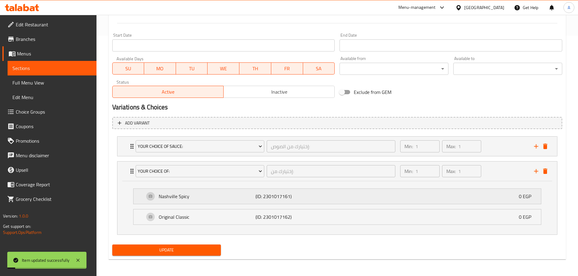
scroll to position [241, 0]
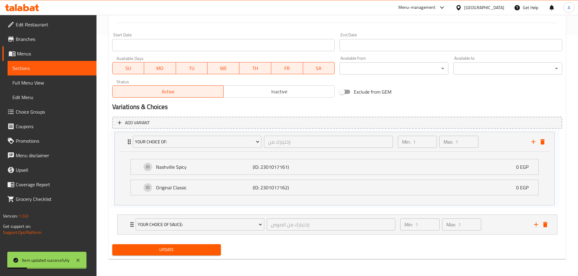
drag, startPoint x: 130, startPoint y: 169, endPoint x: 127, endPoint y: 137, distance: 32.3
click at [127, 137] on div "Your Choice Of Sauce: إختيارك من الصوص: ​ Min: 1 ​ Max: 1 ​ Chicky Nash Sauce (…" at bounding box center [337, 185] width 450 height 103
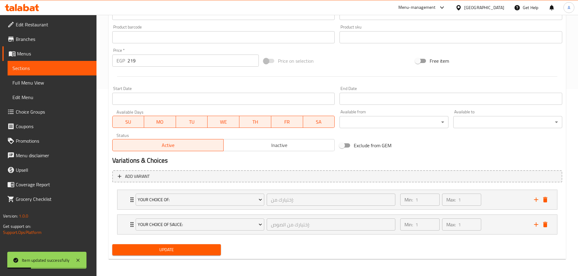
scroll to position [187, 0]
drag, startPoint x: 183, startPoint y: 252, endPoint x: 204, endPoint y: 21, distance: 231.9
click at [183, 250] on span "Update" at bounding box center [166, 250] width 99 height 8
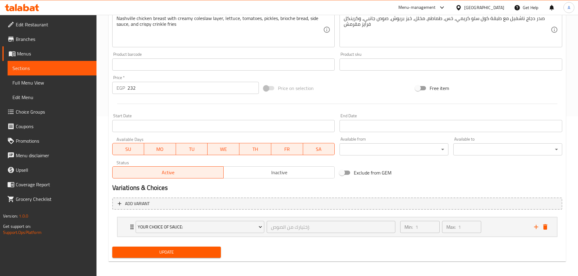
scroll to position [162, 0]
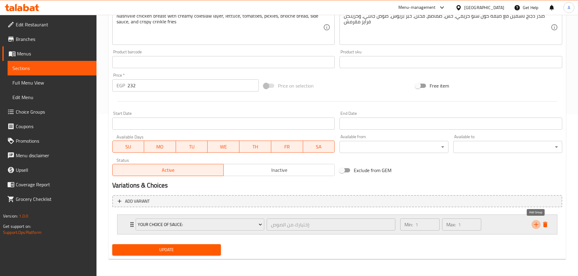
drag, startPoint x: 539, startPoint y: 226, endPoint x: 426, endPoint y: 223, distance: 112.9
click at [539, 226] on icon "add" at bounding box center [535, 224] width 7 height 7
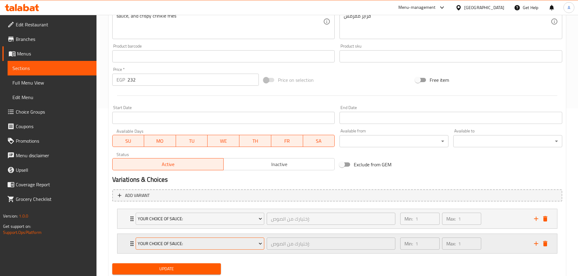
scroll to position [187, 0]
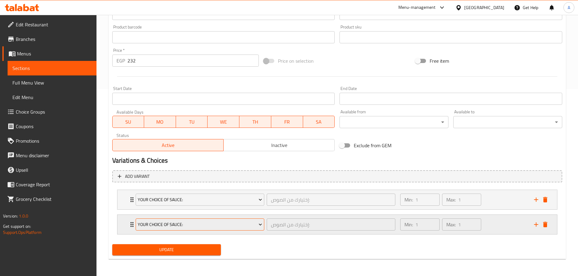
click at [227, 220] on button "Your Choice Of Sauce:" at bounding box center [200, 225] width 129 height 12
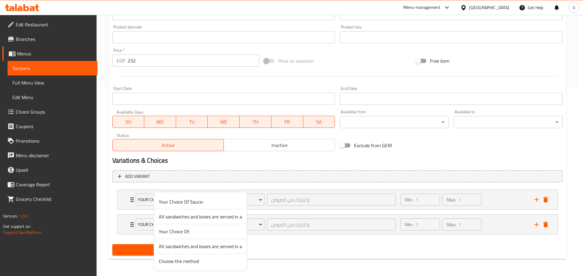
click at [201, 230] on span "Your Choice Of:" at bounding box center [200, 231] width 83 height 7
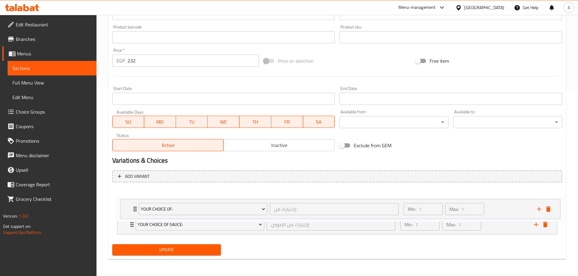
drag, startPoint x: 125, startPoint y: 221, endPoint x: 128, endPoint y: 194, distance: 26.9
click at [128, 194] on div "Your Choice Of Sauce: إختيارك من الصوص: ​ Min: 1 ​ Max: 1 ​ Chicky Nash Sauce (…" at bounding box center [337, 212] width 450 height 50
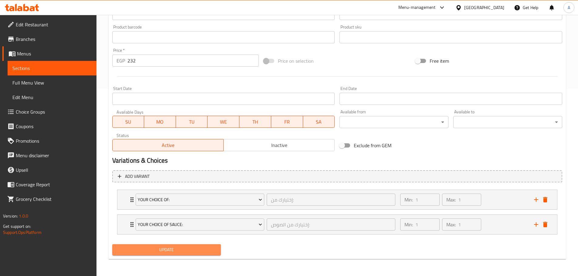
click at [164, 245] on button "Update" at bounding box center [166, 250] width 109 height 11
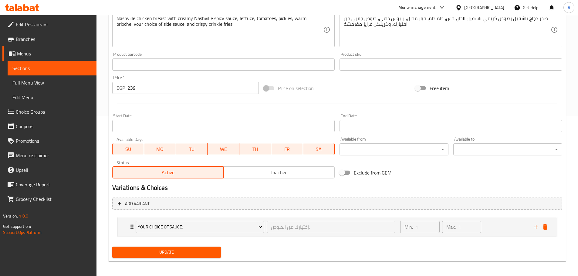
scroll to position [162, 0]
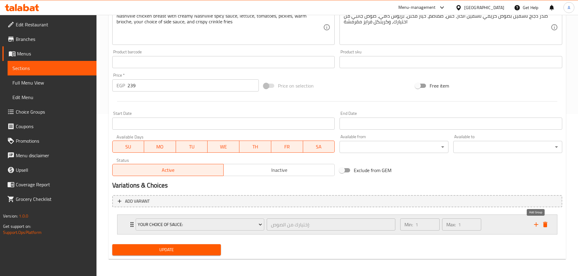
drag, startPoint x: 535, startPoint y: 228, endPoint x: 468, endPoint y: 225, distance: 66.5
click at [535, 228] on icon "add" at bounding box center [535, 224] width 7 height 7
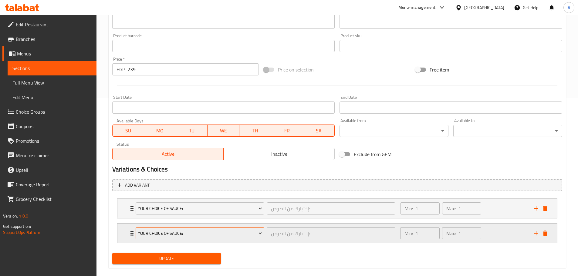
scroll to position [187, 0]
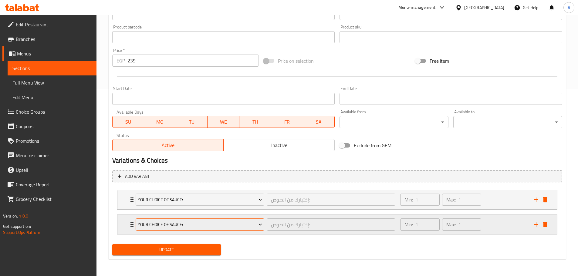
click at [191, 228] on span "Your Choice Of Sauce:" at bounding box center [200, 225] width 124 height 8
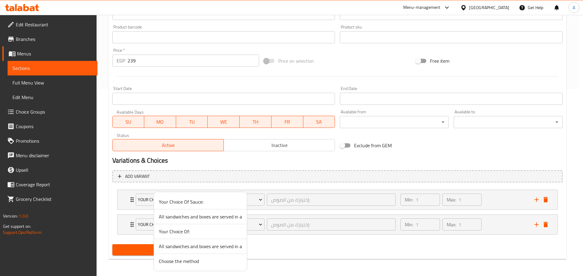
click at [187, 230] on span "Your Choice Of:" at bounding box center [200, 231] width 83 height 7
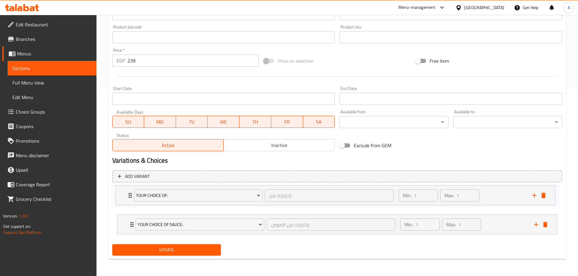
drag, startPoint x: 134, startPoint y: 215, endPoint x: 131, endPoint y: 193, distance: 22.3
click at [131, 193] on div "Your Choice Of Sauce: إختيارك من الصوص: ​ Min: 1 ​ Max: 1 ​ Chicky Nash Sauce (…" at bounding box center [337, 212] width 450 height 50
drag, startPoint x: 161, startPoint y: 250, endPoint x: 173, endPoint y: 174, distance: 77.0
click at [161, 250] on span "Update" at bounding box center [166, 250] width 99 height 8
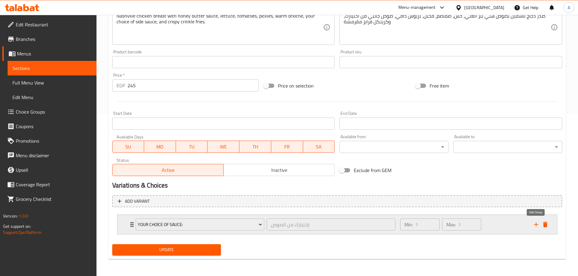
click at [535, 225] on icon "add" at bounding box center [536, 225] width 4 height 4
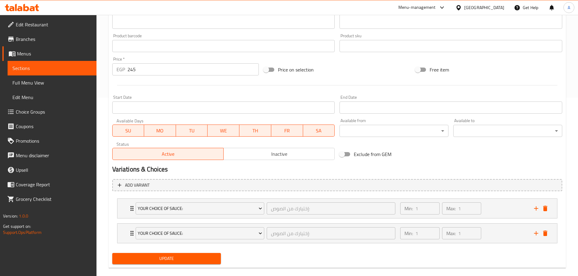
scroll to position [187, 0]
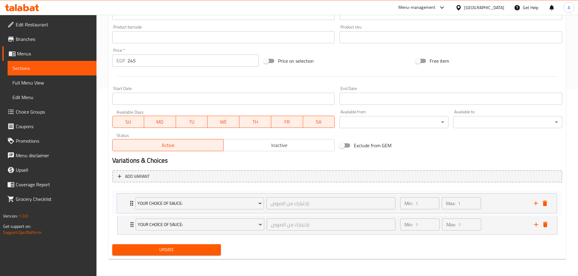
drag, startPoint x: 131, startPoint y: 223, endPoint x: 136, endPoint y: 194, distance: 30.1
click at [131, 194] on div "Your Choice Of Sauce: إختيارك من الصوص: ​ Min: 1 ​ Max: 1 ​ Chicky Nash Sauce (…" at bounding box center [337, 212] width 450 height 50
click at [144, 197] on div "Your Choice Of Sauce: إختيارك من الصوص: ​ Min: 1 ​ Max: 1 ​ Chicky Nash Sauce (…" at bounding box center [337, 212] width 450 height 50
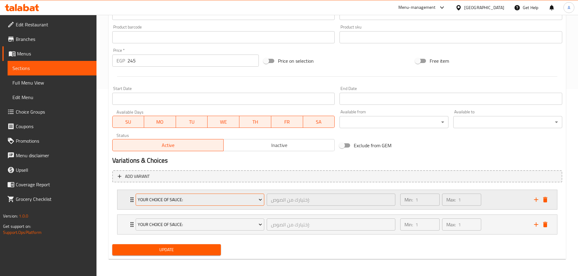
click at [148, 201] on span "Your Choice Of Sauce:" at bounding box center [200, 200] width 124 height 8
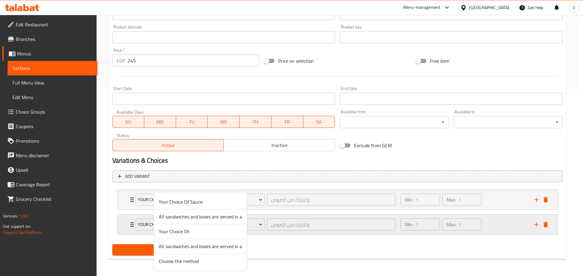
click at [189, 235] on span "Your Choice Of:" at bounding box center [200, 231] width 83 height 7
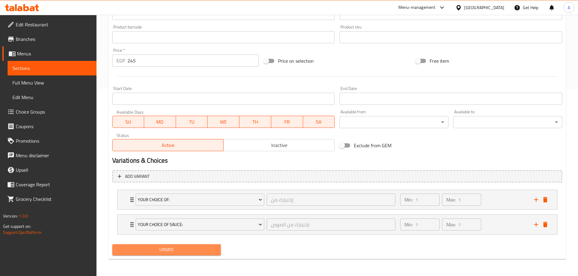
drag, startPoint x: 192, startPoint y: 250, endPoint x: 198, endPoint y: 201, distance: 48.9
click at [193, 250] on span "Update" at bounding box center [166, 250] width 99 height 8
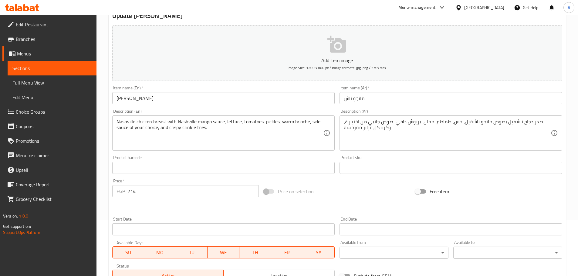
scroll to position [162, 0]
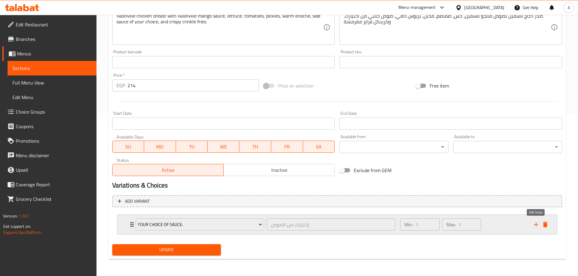
click at [535, 224] on icon "add" at bounding box center [535, 224] width 7 height 7
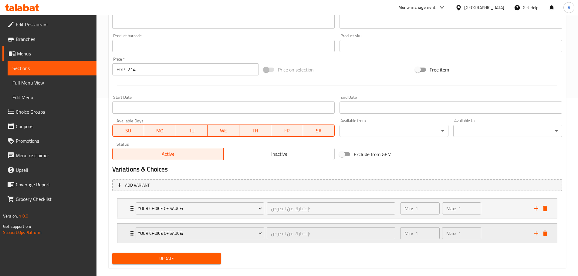
scroll to position [187, 0]
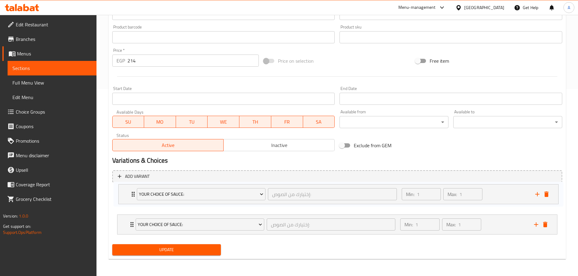
drag, startPoint x: 133, startPoint y: 225, endPoint x: 134, endPoint y: 192, distance: 33.1
click at [134, 192] on div "Your Choice Of Sauce: إختيارك من الصوص: ​ Min: 1 ​ Max: 1 ​ Chicky Nash Sauce (…" at bounding box center [337, 212] width 450 height 50
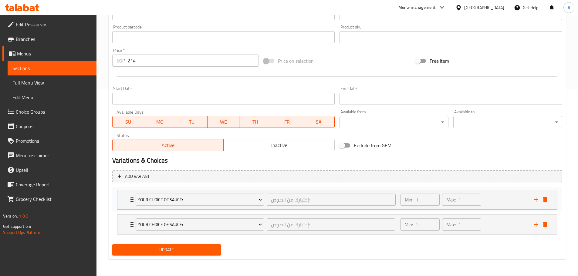
click at [147, 194] on div "Your Choice Of Sauce: إختيارك من الصوص: ​ Min: 1 ​ Max: 1 ​ Chicky Nash Sauce (…" at bounding box center [337, 212] width 450 height 50
click at [148, 198] on span "Your Choice Of Sauce:" at bounding box center [200, 200] width 124 height 8
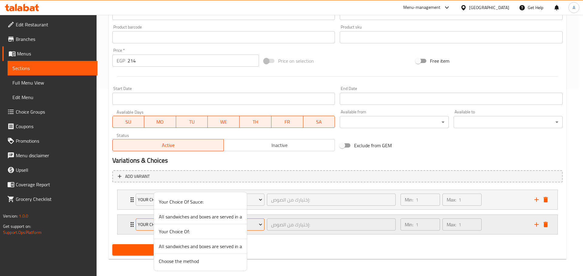
click at [171, 231] on span "Your Choice Of:" at bounding box center [200, 231] width 83 height 7
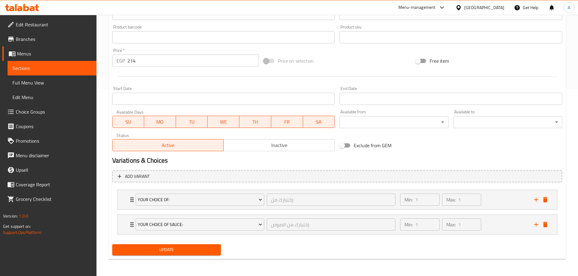
click at [178, 244] on div "Update" at bounding box center [167, 250] width 114 height 16
click at [178, 245] on button "Update" at bounding box center [166, 250] width 109 height 11
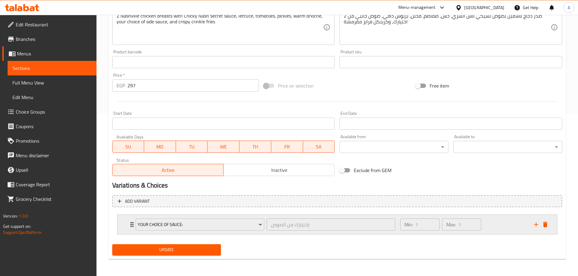
click at [129, 228] on icon "Expand" at bounding box center [131, 224] width 7 height 7
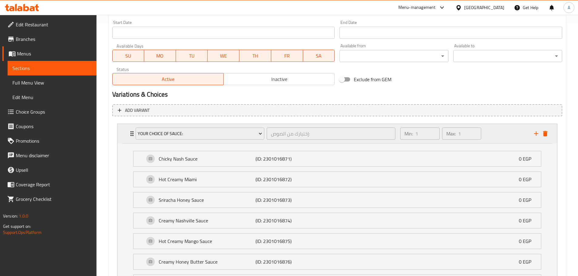
click at [132, 133] on div "Your Choice Of Sauce: إختيارك من الصوص: ​" at bounding box center [265, 133] width 267 height 19
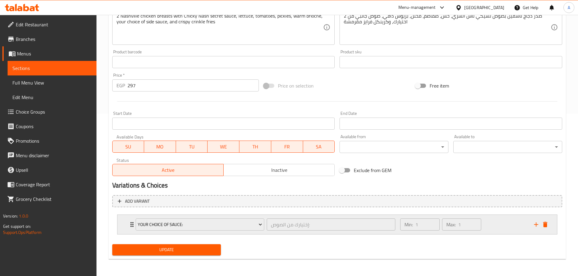
click at [536, 227] on icon "add" at bounding box center [536, 225] width 4 height 4
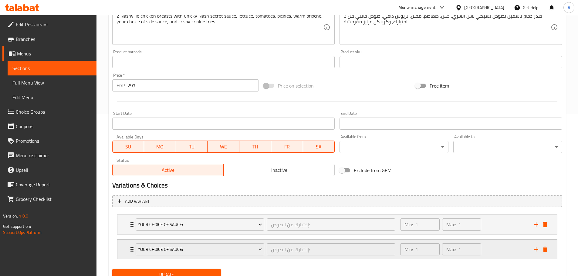
scroll to position [187, 0]
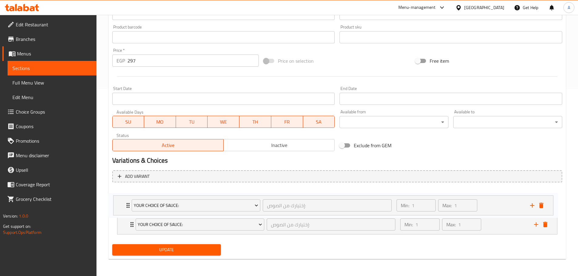
drag, startPoint x: 134, startPoint y: 222, endPoint x: 130, endPoint y: 198, distance: 24.7
click at [130, 198] on div "Your Choice Of Sauce: إختيارك من الصوص: ​ Min: 1 ​ Max: 1 ​ Chicky Nash Sauce (…" at bounding box center [337, 212] width 450 height 50
click at [148, 200] on div "Your Choice Of Sauce: إختيارك من الصوص: ​ Min: 1 ​ Max: 1 ​ Chicky Nash Sauce (…" at bounding box center [337, 212] width 450 height 50
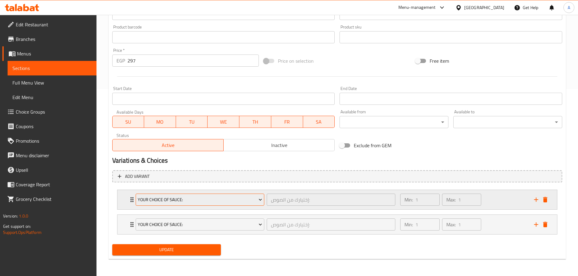
click at [172, 203] on span "Your Choice Of Sauce:" at bounding box center [200, 200] width 124 height 8
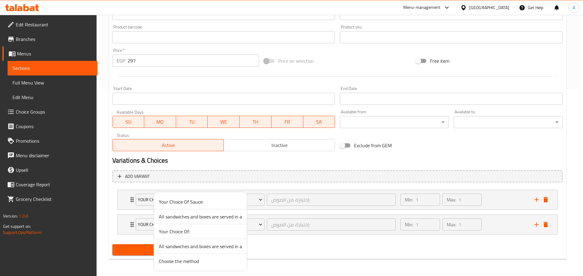
click at [182, 231] on span "Your Choice Of:" at bounding box center [200, 231] width 83 height 7
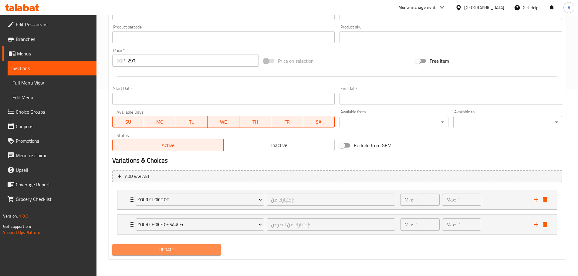
click at [192, 250] on span "Update" at bounding box center [166, 250] width 99 height 8
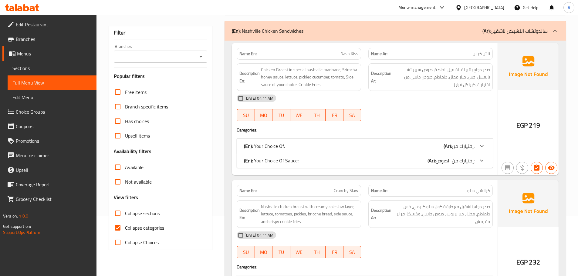
scroll to position [61, 0]
click at [121, 212] on input "Collapse sections" at bounding box center [117, 213] width 15 height 15
checkbox input "true"
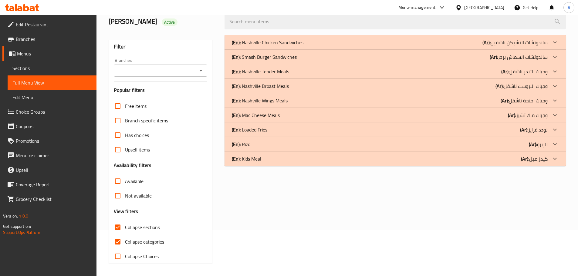
scroll to position [46, 0]
click at [284, 45] on p "(En): Nashville Chicken Sandwiches" at bounding box center [268, 42] width 72 height 7
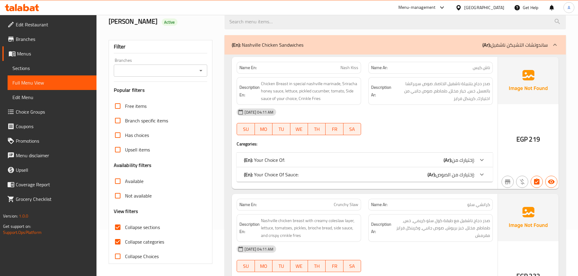
click at [284, 45] on p "(En): Nashville Chicken Sandwiches" at bounding box center [268, 44] width 72 height 7
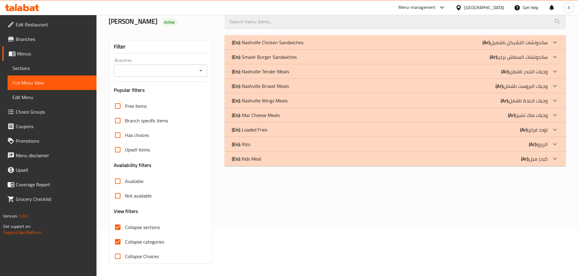
click at [248, 37] on div "(En): Nashville Chicken Sandwiches (Ar): ساندوتشات التشيكن ناشفيل" at bounding box center [395, 42] width 341 height 15
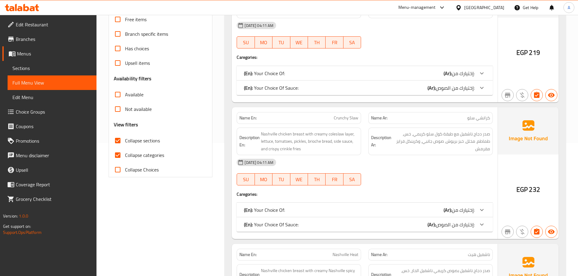
scroll to position [168, 0]
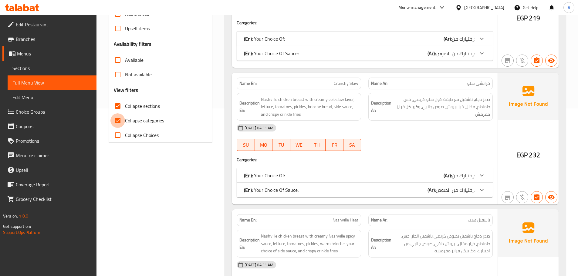
click at [115, 118] on input "Collapse categories" at bounding box center [117, 120] width 15 height 15
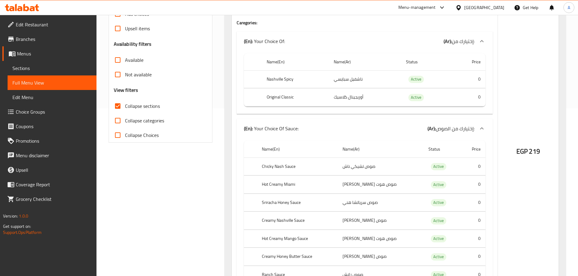
click at [260, 130] on p "(En): Your Choice Of Sauce:" at bounding box center [271, 128] width 55 height 7
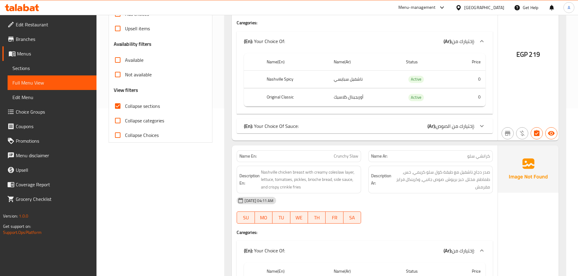
drag, startPoint x: 109, startPoint y: 122, endPoint x: 121, endPoint y: 121, distance: 12.5
click at [113, 123] on div "Filter Branches Branches Popular filters Free items Branch specific items Has c…" at bounding box center [161, 31] width 104 height 224
click at [120, 122] on input "Collapse categories" at bounding box center [117, 120] width 15 height 15
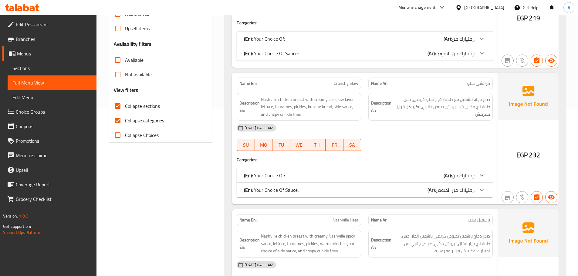
click at [273, 37] on p "(En): Your Choice Of:" at bounding box center [264, 38] width 41 height 7
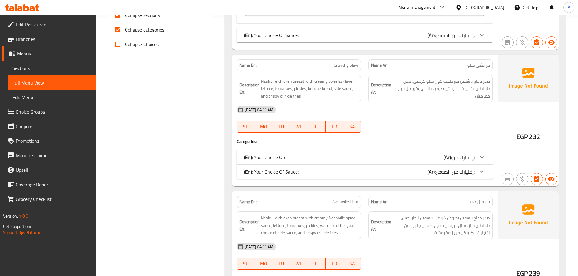
click at [275, 159] on p "(En): Your Choice Of:" at bounding box center [264, 157] width 41 height 7
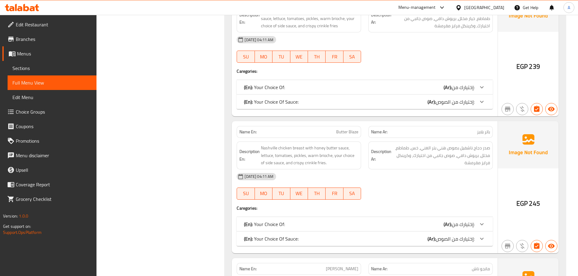
scroll to position [562, 0]
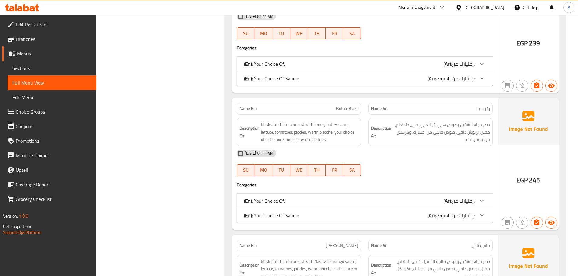
click at [282, 66] on p "(En): Your Choice Of:" at bounding box center [264, 63] width 41 height 7
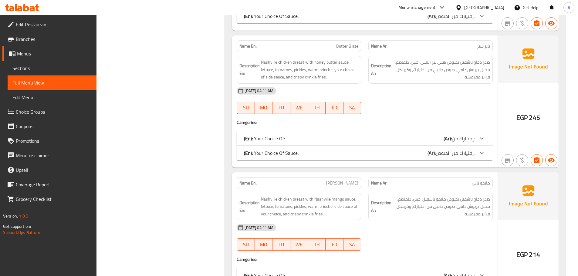
scroll to position [714, 0]
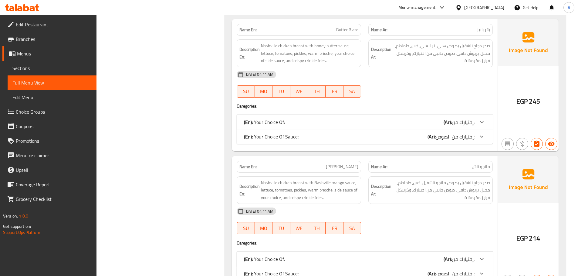
click at [276, 125] on p "(En): Your Choice Of:" at bounding box center [264, 122] width 41 height 7
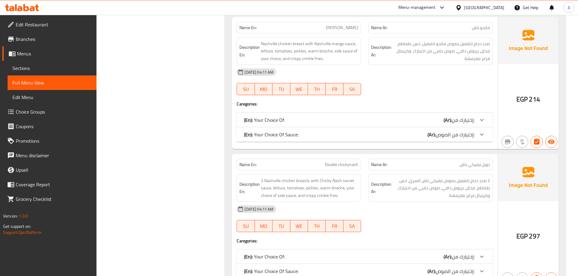
scroll to position [926, 0]
click at [277, 122] on p "(En): Your Choice Of:" at bounding box center [264, 119] width 41 height 7
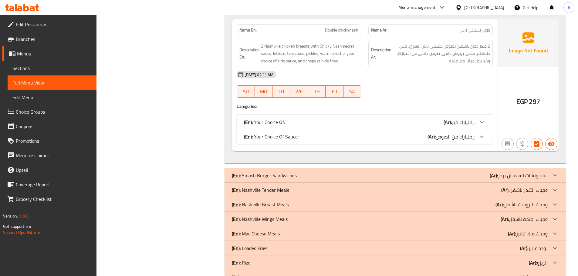
scroll to position [1139, 0]
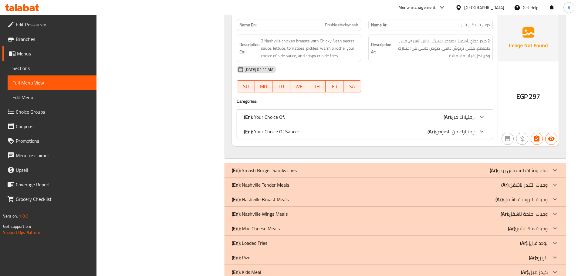
click at [282, 113] on p "(En): Your Choice Of:" at bounding box center [264, 116] width 41 height 7
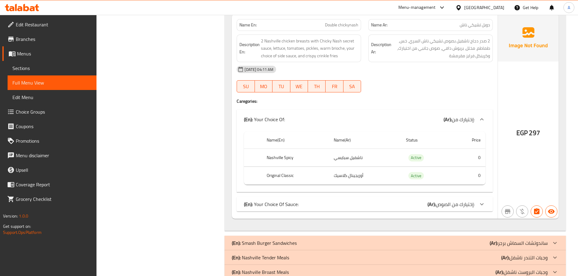
click at [278, 127] on div "(En): Your Choice Of: (Ar): إختيارك من:" at bounding box center [365, 119] width 256 height 19
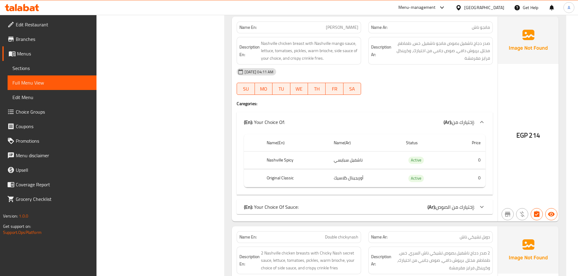
click at [277, 130] on div "(En): Your Choice Of: (Ar): إختيارك من:" at bounding box center [365, 122] width 256 height 19
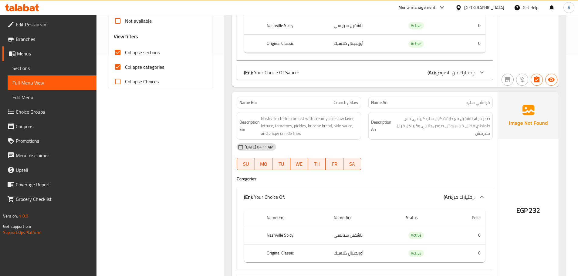
scroll to position [107, 0]
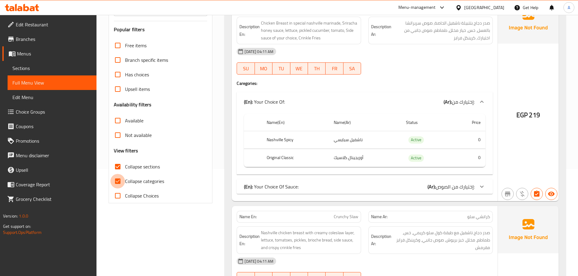
click at [117, 181] on input "Collapse categories" at bounding box center [117, 181] width 15 height 15
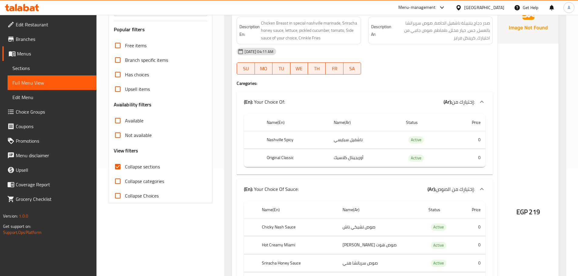
click at [116, 180] on input "Collapse categories" at bounding box center [117, 181] width 15 height 15
checkbox input "true"
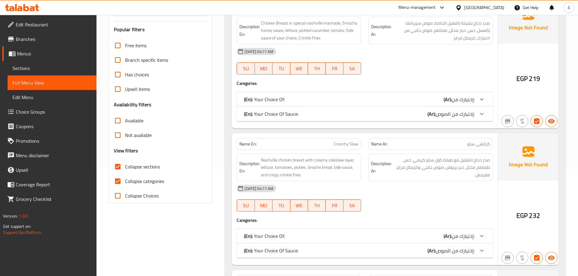
click at [271, 118] on p "(En): Your Choice Of Sauce:" at bounding box center [271, 113] width 55 height 7
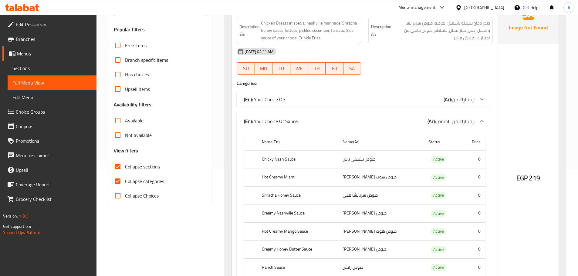
click at [271, 118] on p "(En): Your Choice Of Sauce:" at bounding box center [271, 121] width 55 height 7
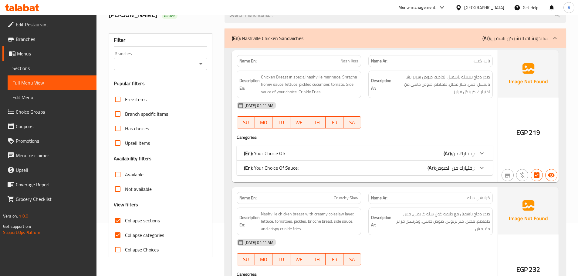
scroll to position [152, 0]
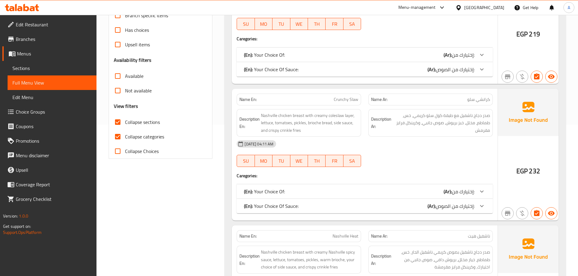
click at [287, 73] on p "(En): Your Choice Of Sauce:" at bounding box center [271, 69] width 55 height 7
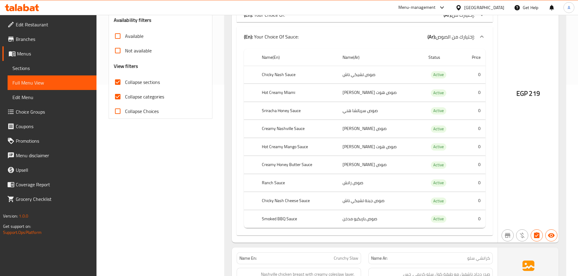
scroll to position [212, 0]
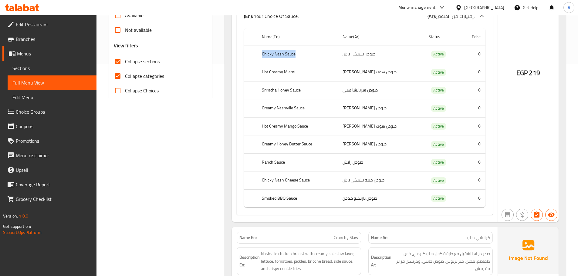
drag, startPoint x: 261, startPoint y: 53, endPoint x: 306, endPoint y: 54, distance: 44.9
click at [306, 54] on th "Chicky Nash Sauce" at bounding box center [297, 54] width 81 height 18
drag, startPoint x: 262, startPoint y: 72, endPoint x: 306, endPoint y: 72, distance: 44.0
click at [306, 72] on th "Hot Creamy Miami" at bounding box center [297, 72] width 81 height 18
click at [263, 56] on th "Chicky Nash Sauce" at bounding box center [297, 54] width 81 height 18
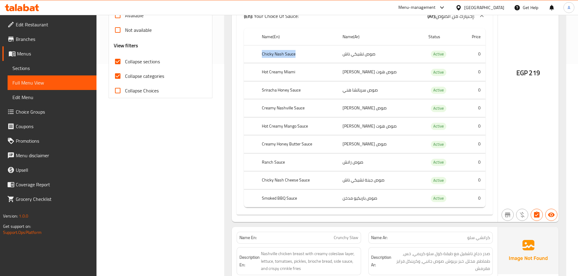
drag, startPoint x: 262, startPoint y: 55, endPoint x: 303, endPoint y: 54, distance: 41.3
click at [303, 54] on th "Chicky Nash Sauce" at bounding box center [297, 54] width 81 height 18
drag, startPoint x: 262, startPoint y: 70, endPoint x: 301, endPoint y: 70, distance: 38.5
click at [301, 70] on th "Hot Creamy Miami" at bounding box center [297, 72] width 81 height 18
drag, startPoint x: 262, startPoint y: 88, endPoint x: 306, endPoint y: 88, distance: 44.6
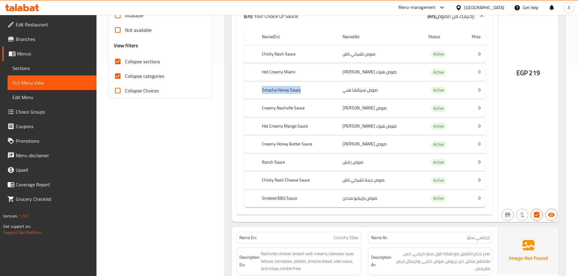
click at [306, 88] on th "Sriracha Honey Sauce" at bounding box center [297, 90] width 81 height 18
drag, startPoint x: 262, startPoint y: 107, endPoint x: 311, endPoint y: 108, distance: 49.8
click at [311, 108] on th "Creamy Nashville Sauce" at bounding box center [297, 109] width 81 height 18
drag, startPoint x: 262, startPoint y: 124, endPoint x: 319, endPoint y: 129, distance: 57.5
click at [319, 129] on th "Hot Creamy Mango Sauce" at bounding box center [297, 126] width 81 height 18
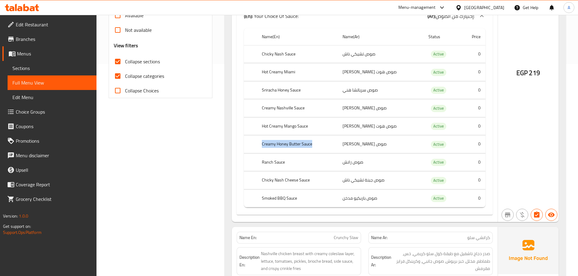
drag, startPoint x: 263, startPoint y: 144, endPoint x: 319, endPoint y: 144, distance: 56.1
click at [319, 144] on th "Creamy Honey Butter Sauce" at bounding box center [297, 145] width 81 height 18
drag, startPoint x: 263, startPoint y: 161, endPoint x: 293, endPoint y: 162, distance: 30.3
click at [293, 162] on th "Ranch Sauce" at bounding box center [297, 163] width 81 height 18
drag, startPoint x: 265, startPoint y: 181, endPoint x: 321, endPoint y: 181, distance: 56.1
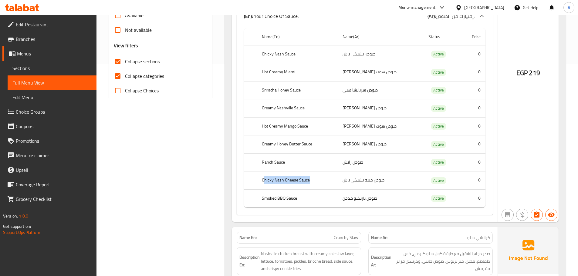
click at [321, 181] on th "Chicky Nash Cheese Sauce" at bounding box center [297, 181] width 81 height 18
drag, startPoint x: 258, startPoint y: 198, endPoint x: 269, endPoint y: 192, distance: 12.2
click at [302, 198] on th "Smoked BBQ Sauce" at bounding box center [297, 199] width 81 height 18
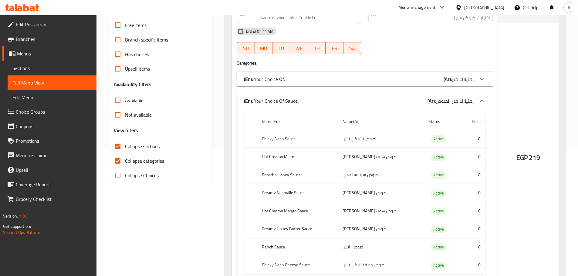
scroll to position [121, 0]
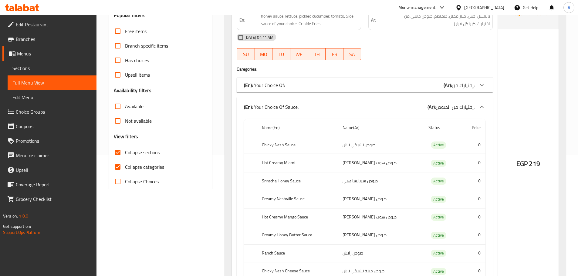
click at [262, 113] on div "(En): Your Choice Of Sauce: (Ar): إختيارك من الصوص:" at bounding box center [365, 106] width 256 height 19
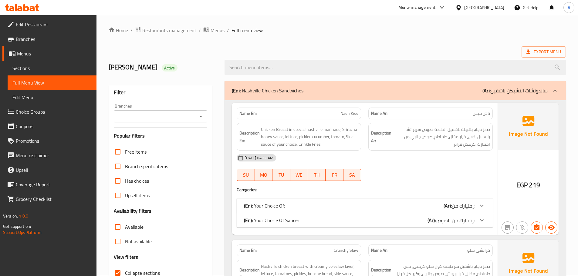
scroll to position [0, 0]
click at [266, 98] on div "(En): Nashville Chicken Sandwiches (Ar): ساندوتشات التشيكن ناشفيل" at bounding box center [395, 91] width 341 height 19
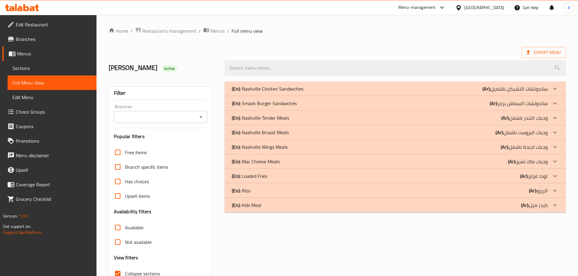
click at [263, 104] on p "(En): Smash Burger Sandwiches" at bounding box center [264, 103] width 65 height 7
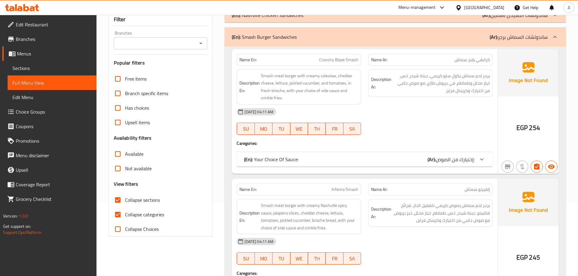
scroll to position [121, 0]
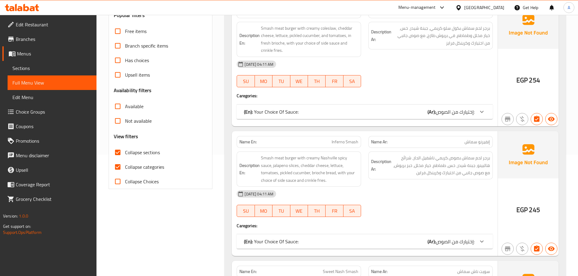
click at [264, 111] on p "(En): Your Choice Of Sauce:" at bounding box center [271, 111] width 55 height 7
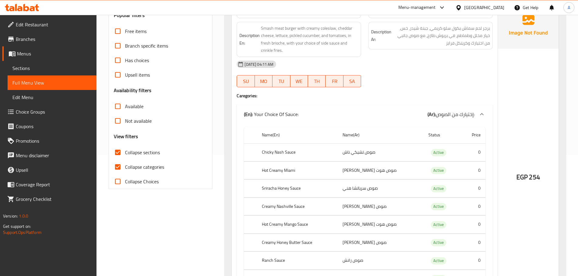
scroll to position [182, 0]
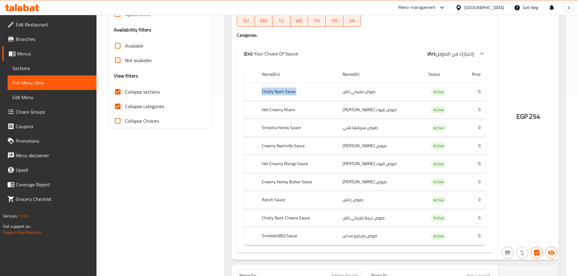
drag, startPoint x: 262, startPoint y: 91, endPoint x: 381, endPoint y: 90, distance: 119.5
click at [381, 90] on tr "Chicky Nash Sauce صوص تشيكي ناش Active 0" at bounding box center [365, 92] width 242 height 18
drag, startPoint x: 251, startPoint y: 111, endPoint x: 401, endPoint y: 104, distance: 150.1
click at [401, 104] on tr "Hot Creamy Miami صوص هوت كريمي ميامي Active 0" at bounding box center [365, 110] width 242 height 18
drag, startPoint x: 261, startPoint y: 129, endPoint x: 323, endPoint y: 140, distance: 63.7
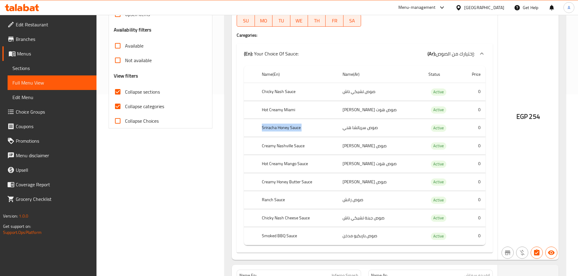
click at [400, 129] on tr "Sriracha Honey Sauce صوص سرياتشا هني Active 0" at bounding box center [365, 128] width 242 height 18
drag, startPoint x: 262, startPoint y: 145, endPoint x: 411, endPoint y: 145, distance: 149.6
click at [411, 145] on tr "Creamy Nashville Sauce صوص كريمي ناشفيل Active 0" at bounding box center [365, 146] width 242 height 18
drag, startPoint x: 260, startPoint y: 165, endPoint x: 367, endPoint y: 171, distance: 106.9
click at [414, 165] on tr "Hot Creamy Mango Sauce صوص هوت كريمي مانجو Active 0" at bounding box center [365, 164] width 242 height 18
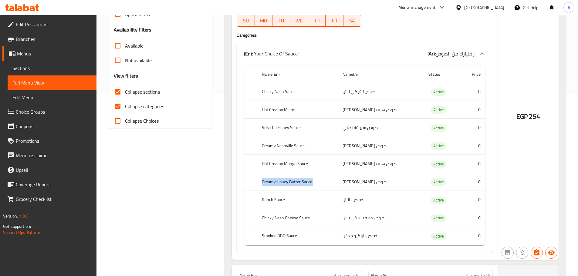
drag, startPoint x: 258, startPoint y: 183, endPoint x: 368, endPoint y: 187, distance: 109.9
click at [405, 182] on tr "Creamy Honey Butter Sauce صوص كريمي هني بتر Active 0" at bounding box center [365, 182] width 242 height 18
drag, startPoint x: 259, startPoint y: 201, endPoint x: 394, endPoint y: 195, distance: 135.2
click at [397, 194] on tr "Ranch Sauce صوص رانش Active 0" at bounding box center [365, 200] width 242 height 18
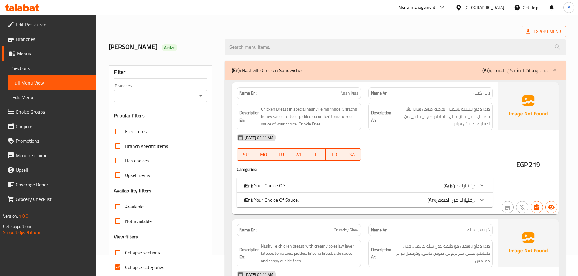
scroll to position [30, 0]
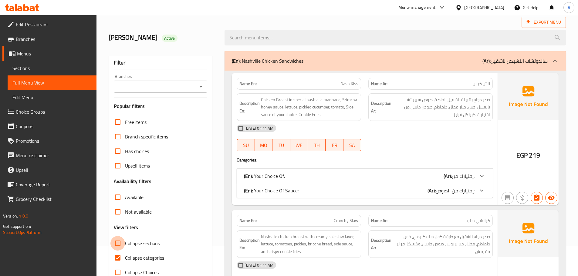
click at [119, 238] on input "Collapse sections" at bounding box center [117, 243] width 15 height 15
checkbox input "true"
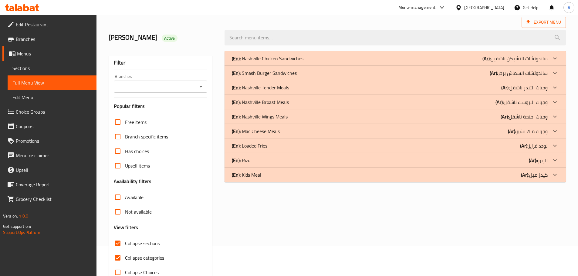
click at [213, 80] on div "Filter Branches Branches Popular filters Free items Branch specific items Has c…" at bounding box center [163, 166] width 116 height 236
click at [240, 71] on b "(En):" at bounding box center [236, 73] width 9 height 9
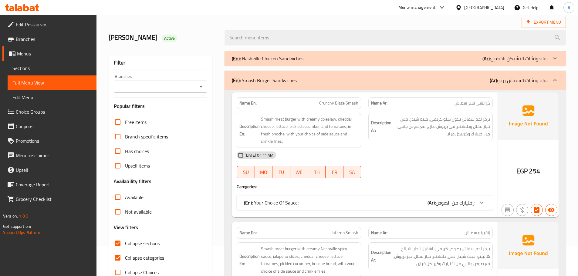
click at [254, 59] on p "(En): Nashville Chicken Sandwiches" at bounding box center [268, 58] width 72 height 7
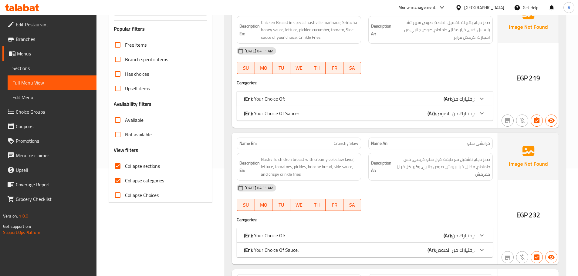
scroll to position [121, 0]
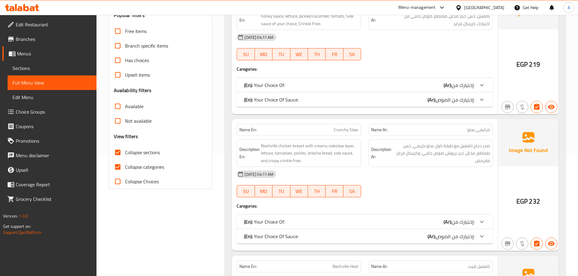
click at [121, 167] on input "Collapse categories" at bounding box center [117, 167] width 15 height 15
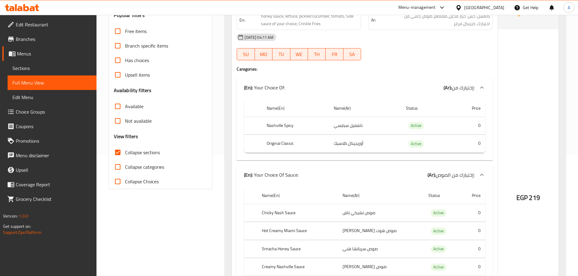
scroll to position [0, 0]
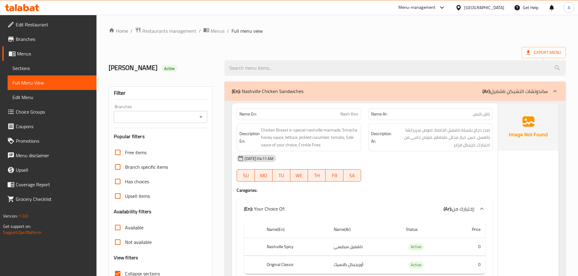
click at [458, 35] on ol "Home / Restaurants management / Menus / Full menu view" at bounding box center [337, 31] width 457 height 8
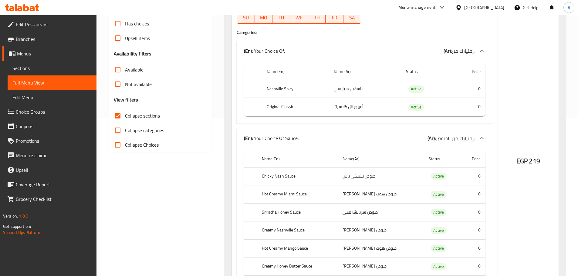
click at [191, 49] on div "Free items Branch specific items Has choices Upsell items Availability filters …" at bounding box center [161, 69] width 94 height 165
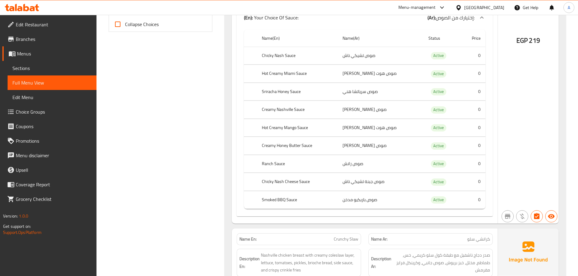
scroll to position [279, 0]
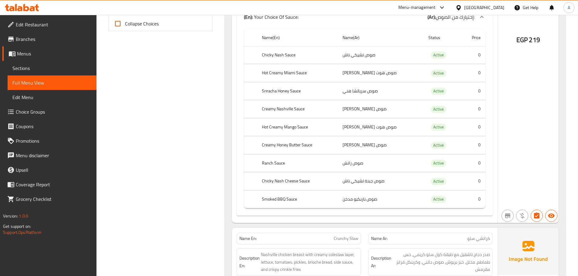
click at [263, 127] on th "Hot Creamy Mango Sauce" at bounding box center [297, 127] width 81 height 18
drag, startPoint x: 262, startPoint y: 126, endPoint x: 356, endPoint y: 126, distance: 94.4
click at [310, 127] on th "Hot Creamy Mango Sauce" at bounding box center [297, 127] width 81 height 18
drag, startPoint x: 262, startPoint y: 146, endPoint x: 326, endPoint y: 146, distance: 64.0
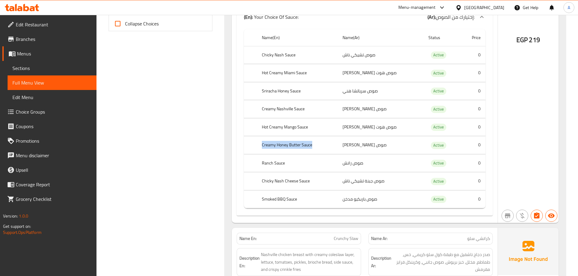
click at [326, 146] on th "Creamy Honey Butter Sauce" at bounding box center [297, 146] width 81 height 18
drag, startPoint x: 265, startPoint y: 160, endPoint x: 297, endPoint y: 161, distance: 32.5
click at [297, 161] on th "Ranch Sauce" at bounding box center [297, 163] width 81 height 18
drag, startPoint x: 262, startPoint y: 179, endPoint x: 314, endPoint y: 179, distance: 52.2
click at [314, 179] on th "Chicky Nash Cheese Sauce" at bounding box center [297, 182] width 81 height 18
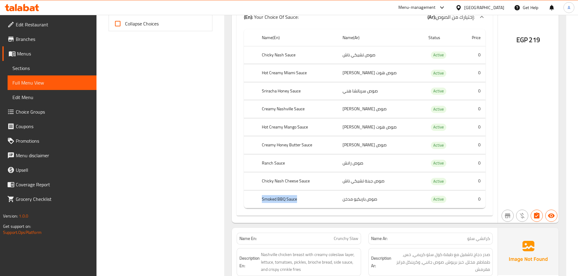
drag, startPoint x: 262, startPoint y: 197, endPoint x: 298, endPoint y: 198, distance: 36.7
click at [298, 198] on th "Smoked BBQ Sauce" at bounding box center [297, 200] width 81 height 18
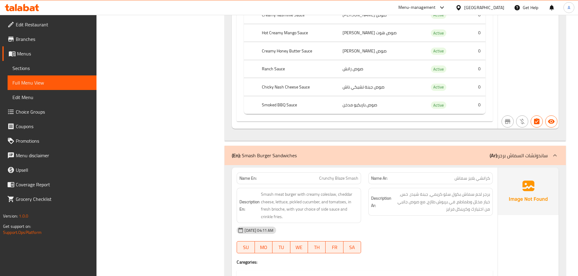
scroll to position [2397, 0]
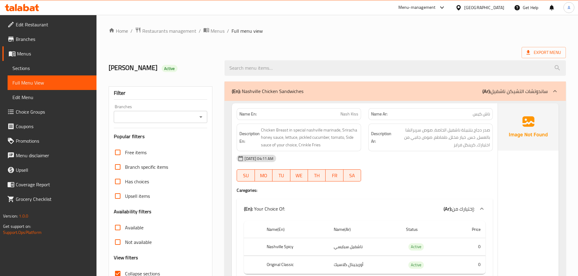
scroll to position [61, 0]
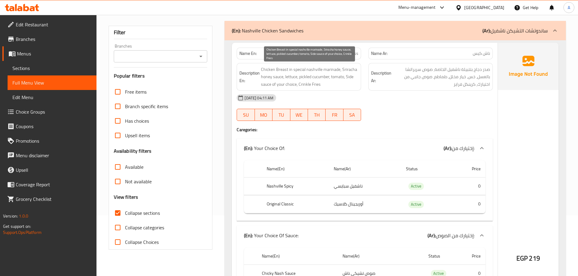
click at [330, 66] on span "Chicken Breast in special nashville marinade, Sriracha honey sauce, lettuce, pi…" at bounding box center [309, 77] width 97 height 22
click at [280, 77] on span "Chicken Breast in special nashville marinade, Sriracha honey sauce, lettuce, pi…" at bounding box center [309, 77] width 97 height 22
copy span "sauce"
click at [289, 85] on span "Chicken Breast in special nashville marinade, Sriracha honey sauce, lettuce, pi…" at bounding box center [309, 77] width 97 height 22
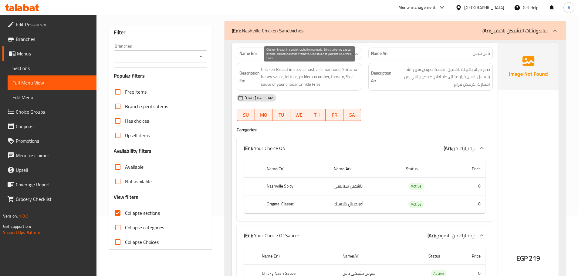
click at [280, 75] on span "Chicken Breast in special nashville marinade, Sriracha honey sauce, lettuce, pi…" at bounding box center [309, 77] width 97 height 22
copy span "sauce"
click at [420, 99] on div "[DATE] 04:11 AM" at bounding box center [364, 98] width 263 height 15
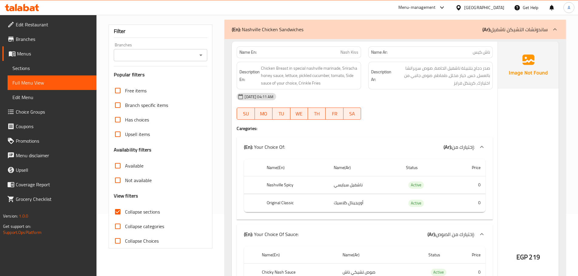
click at [441, 86] on span "صدر دجاج بتتبيلة ناشفيل الخاصة، صوص سريراتشا بالعسل، خس، خيار مخلل، طماطم، صوص …" at bounding box center [441, 76] width 97 height 22
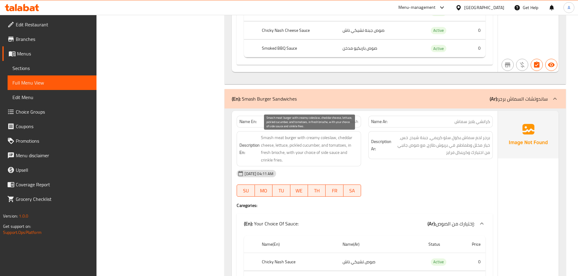
click at [274, 137] on span "Smash meat burger with creamy coleslaw, cheddar cheese, lettuce, pickled cucumb…" at bounding box center [309, 149] width 97 height 30
copy span "meat"
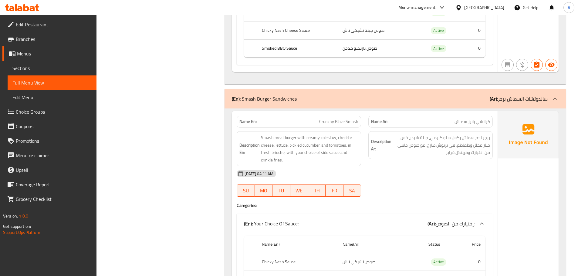
scroll to position [7, 0]
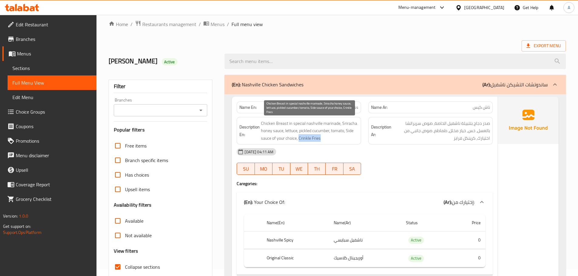
drag, startPoint x: 299, startPoint y: 138, endPoint x: 357, endPoint y: 138, distance: 57.6
click at [357, 138] on span "Chicken Breast in special nashville marinade, Sriracha honey sauce, lettuce, pi…" at bounding box center [309, 131] width 97 height 22
copy span "Crinkle Fries"
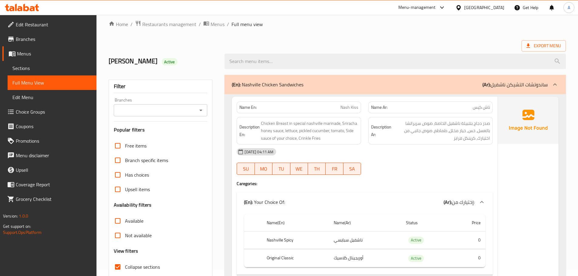
click at [391, 144] on div "Description Ar: صدر دجاج بتتبيلة ناشفيل الخاصة، صوص سريراتشا بالعسل، خس، خيار م…" at bounding box center [430, 131] width 124 height 28
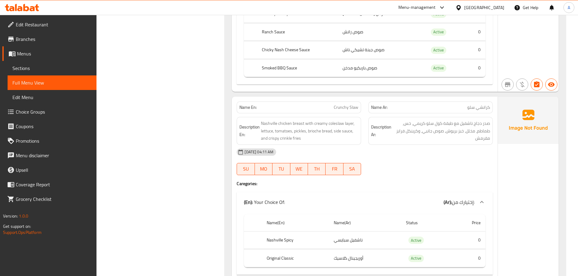
scroll to position [815, 0]
drag, startPoint x: 318, startPoint y: 136, endPoint x: 360, endPoint y: 137, distance: 41.6
click at [360, 137] on div "Description En: Nashville chicken breast with creamy Nashville spicy sauce, let…" at bounding box center [299, 131] width 124 height 28
copy span "crinkle fries"
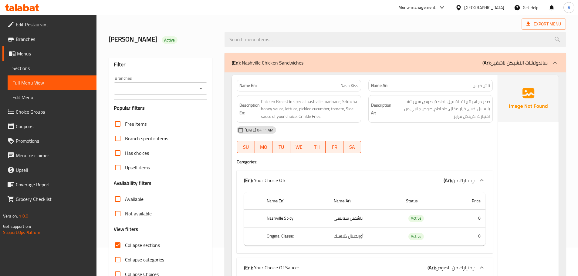
scroll to position [61, 0]
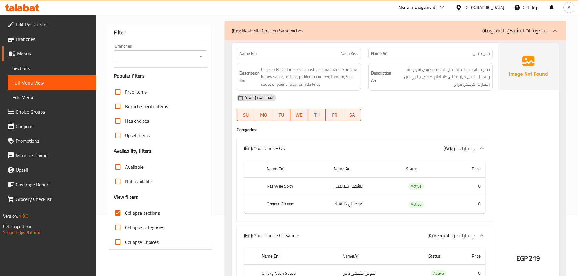
click at [117, 226] on input "Collapse categories" at bounding box center [117, 228] width 15 height 15
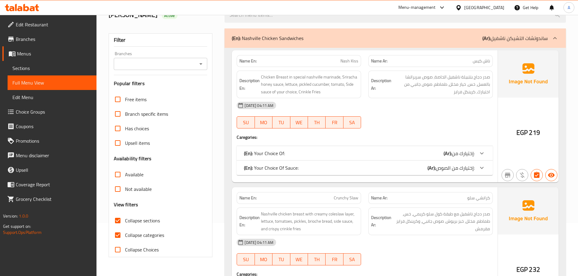
scroll to position [50, 0]
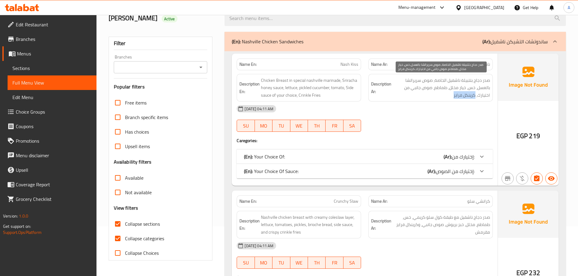
drag, startPoint x: 475, startPoint y: 96, endPoint x: 451, endPoint y: 97, distance: 23.7
click at [451, 97] on span "صدر دجاج بتتبيلة ناشفيل الخاصة، صوص سريراتشا بالعسل، خس، خيار مخلل، طماطم، صوص …" at bounding box center [441, 88] width 97 height 22
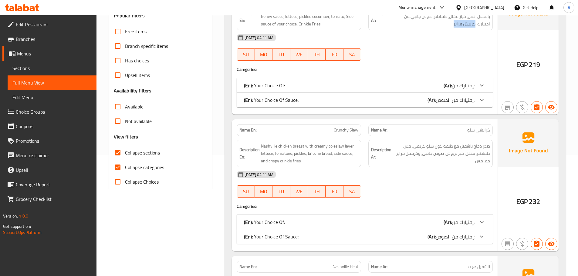
scroll to position [141, 0]
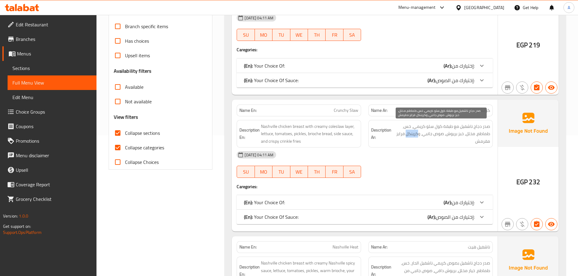
drag, startPoint x: 418, startPoint y: 134, endPoint x: 405, endPoint y: 134, distance: 12.8
click at [405, 134] on span "صدر دجاج ناشفيل مع طبقة كول سلو كريمي، خس، طماطم، مخلل، خبز بريوش، صوص جانبي، و…" at bounding box center [441, 134] width 97 height 22
copy span "كرينكل"
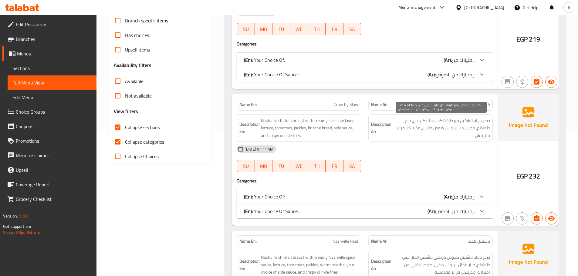
click at [401, 128] on span "صدر دجاج ناشفيل مع طبقة كول سلو كريمي، خس، طماطم، مخلل، خبز بريوش، صوص جانبي، و…" at bounding box center [441, 128] width 97 height 22
copy span "فرايز"
drag, startPoint x: 418, startPoint y: 129, endPoint x: 396, endPoint y: 129, distance: 21.8
click at [396, 129] on span "صدر دجاج ناشفيل مع طبقة كول سلو كريمي، خس، طماطم، مخلل، خبز بريوش، صوص جانبي، و…" at bounding box center [441, 128] width 97 height 22
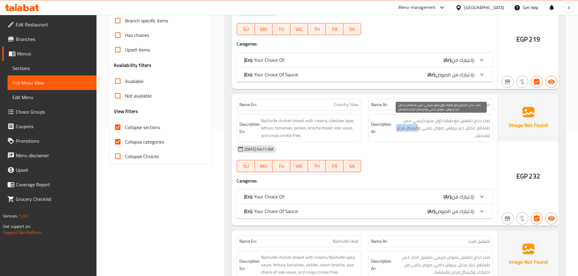
copy span "كرينكل فرايز"
click at [382, 125] on strong "Description Ar:" at bounding box center [381, 128] width 20 height 15
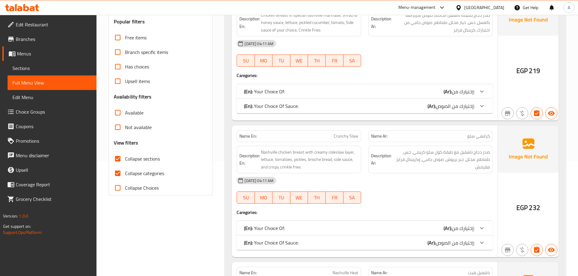
scroll to position [56, 0]
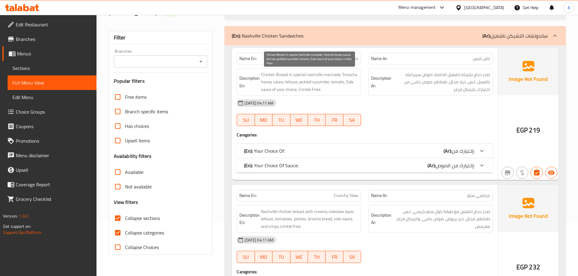
click at [300, 89] on span "Chicken Breast in special nashville marinade, Sriracha honey sauce, lettuce, pi…" at bounding box center [309, 82] width 97 height 22
drag, startPoint x: 299, startPoint y: 89, endPoint x: 332, endPoint y: 89, distance: 33.1
click at [332, 89] on span "Chicken Breast in special nashville marinade, Sriracha honey sauce, lettuce, pi…" at bounding box center [309, 82] width 97 height 22
copy span "Crinkle Fries"
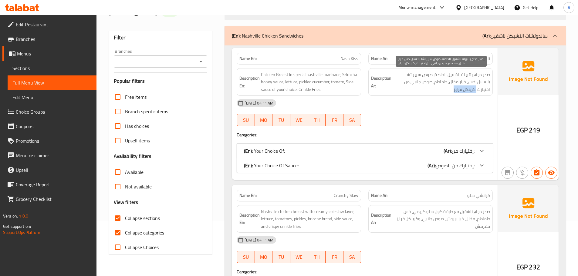
drag, startPoint x: 477, startPoint y: 90, endPoint x: 450, endPoint y: 90, distance: 26.7
click at [450, 90] on span "صدر دجاج بتتبيلة ناشفيل الخاصة، صوص سريراتشا بالعسل، خس، خيار مخلل، طماطم، صوص …" at bounding box center [441, 82] width 97 height 22
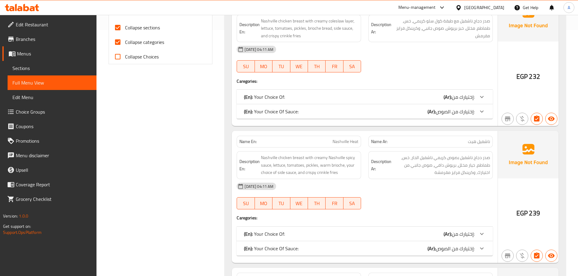
scroll to position [241, 0]
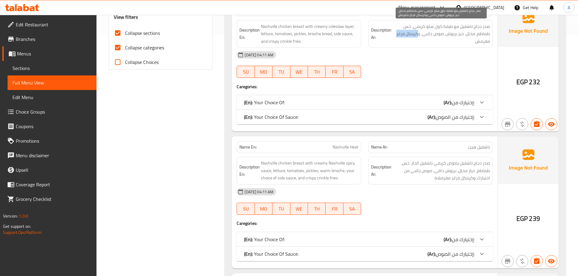
drag, startPoint x: 418, startPoint y: 35, endPoint x: 394, endPoint y: 35, distance: 24.0
click at [394, 35] on span "صدر دجاج ناشفيل مع طبقة كول سلو كريمي، خس، طماطم، مخلل، خبز بريوش، صوص جانبي، و…" at bounding box center [441, 34] width 97 height 22
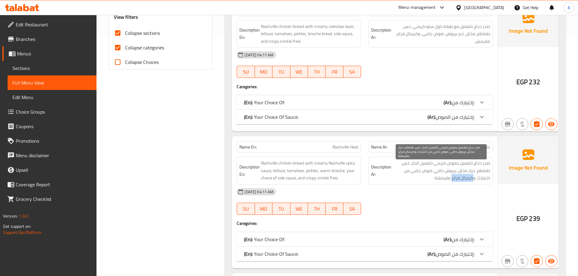
drag, startPoint x: 474, startPoint y: 179, endPoint x: 451, endPoint y: 180, distance: 22.2
click at [451, 180] on span "صدر دجاج ناشفيل بصوص كريمي ناشفيل الحار، خس، طماطم، خيار مخلل، بريوش دافي، صوص …" at bounding box center [441, 171] width 97 height 22
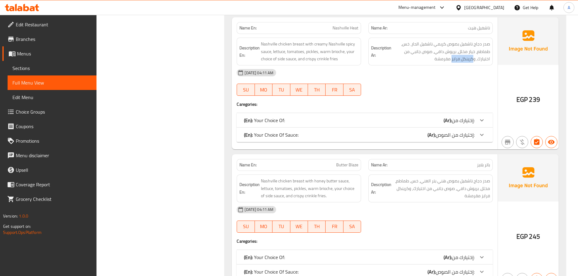
scroll to position [393, 0]
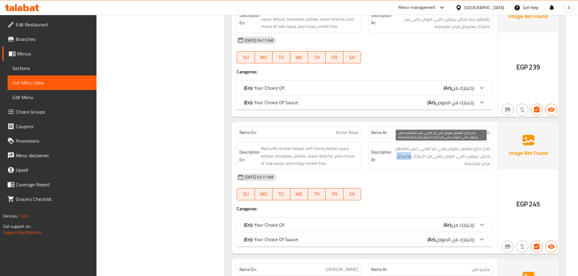
drag, startPoint x: 410, startPoint y: 155, endPoint x: 394, endPoint y: 156, distance: 16.2
click at [394, 156] on span "صدر دجاج ناشفيل بصوص هني بتر الغني، خس، طماطم، مخلل، بريوش دافي، صوص جانبي من ا…" at bounding box center [441, 156] width 97 height 22
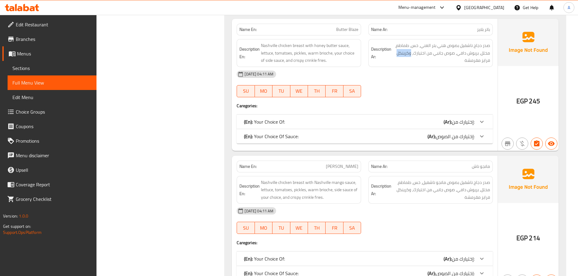
scroll to position [514, 0]
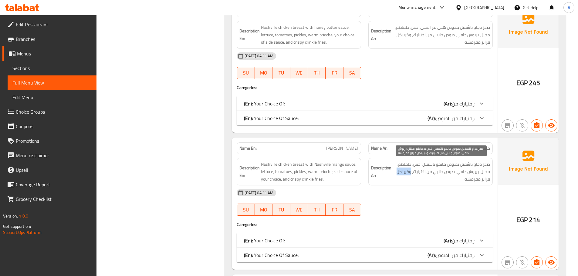
drag, startPoint x: 411, startPoint y: 174, endPoint x: 393, endPoint y: 173, distance: 18.8
click at [393, 173] on span "صدر دجاج ناشفيل بصوص مانجو ناشفيل، خس، طماطم، مخلل، بريوش دافي، صوص جانبي من اخ…" at bounding box center [441, 172] width 97 height 22
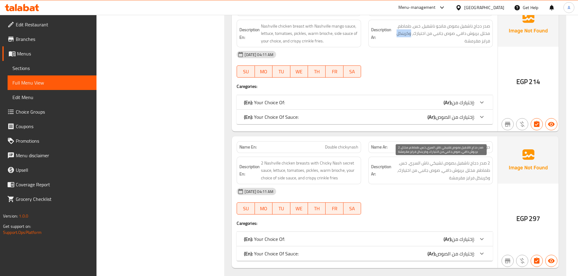
scroll to position [696, 0]
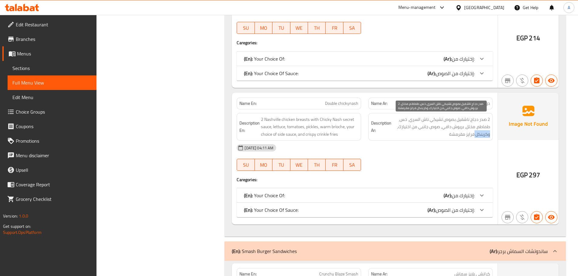
drag, startPoint x: 490, startPoint y: 135, endPoint x: 473, endPoint y: 135, distance: 17.0
click at [473, 135] on div "Description Ar: 2 صدر دجاج ناشفيل بصوص تشيكي ناش السري، خس، طماطم، مخلل، بريوش …" at bounding box center [430, 127] width 124 height 28
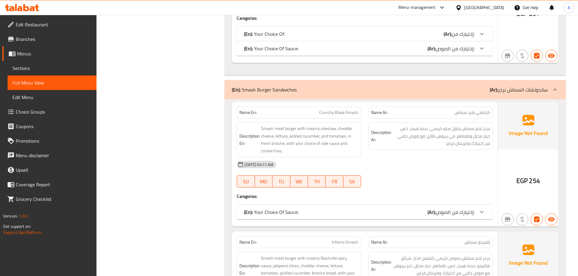
scroll to position [878, 0]
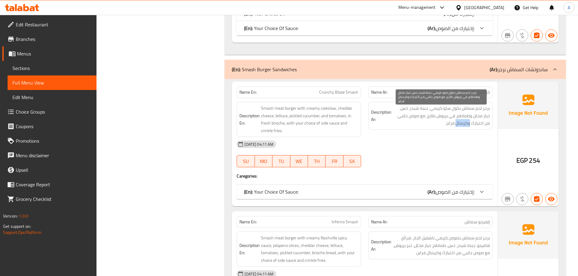
drag, startPoint x: 477, startPoint y: 124, endPoint x: 462, endPoint y: 127, distance: 15.1
click at [462, 126] on span "برجر لحم سماش بكول سلو كريمي، جبنة شيدر، خس، خيار مخلل وطماطم، في بريوش طازج، م…" at bounding box center [441, 116] width 97 height 22
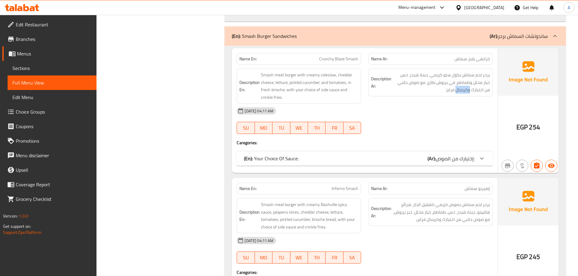
scroll to position [969, 0]
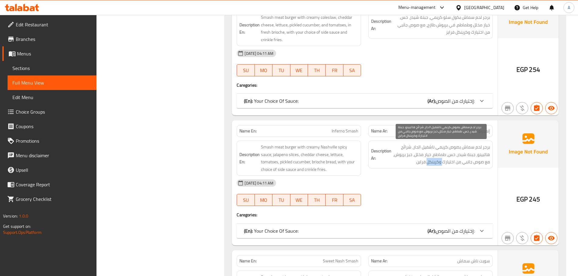
drag, startPoint x: 442, startPoint y: 162, endPoint x: 426, endPoint y: 163, distance: 16.4
click at [426, 163] on span "برجر لحم سماش بصوص كريمي ناشفيل الحار، شرائح هالبينو، جبنة شيدر، خس، طماطم، خيا…" at bounding box center [441, 155] width 97 height 22
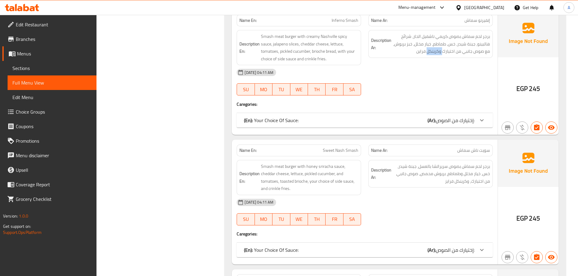
scroll to position [1121, 0]
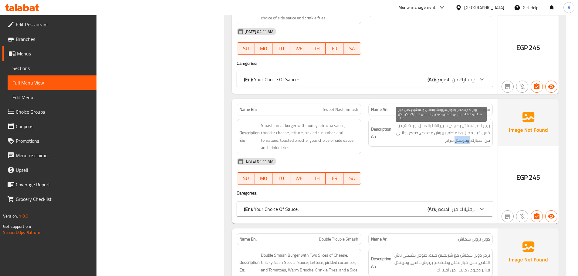
drag, startPoint x: 470, startPoint y: 142, endPoint x: 455, endPoint y: 143, distance: 15.5
click at [455, 143] on span "برجر لحم سماش بصوص سريراتشا بالعسل، جبنة شيدر، خس، خيار مخلل وطماطم، بريوش محمص…" at bounding box center [441, 133] width 97 height 22
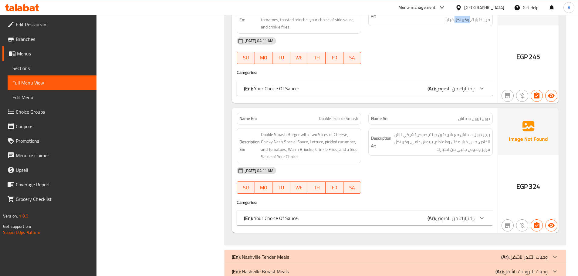
scroll to position [1242, 0]
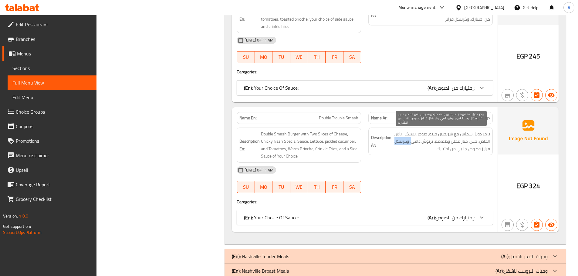
drag, startPoint x: 409, startPoint y: 142, endPoint x: 394, endPoint y: 142, distance: 14.9
click at [394, 142] on span "برجر دوبل سماش مع شريحتين جبنة، صوص تشيكي ناش الخاص، خس، خيار مخلل وطماطم، بريو…" at bounding box center [441, 141] width 97 height 22
click at [489, 151] on span "برجر دوبل سماش مع شريحتين جبنة، صوص تشيكي ناش الخاص، خس، خيار مخلل وطماطم، بريو…" at bounding box center [441, 141] width 97 height 22
copy span "فرايز"
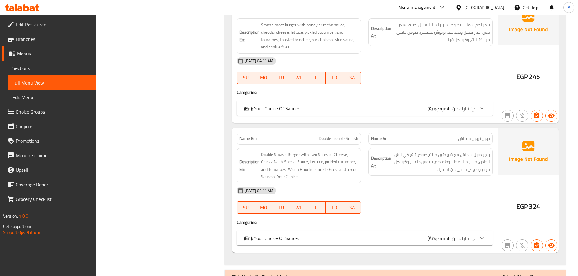
scroll to position [1212, 0]
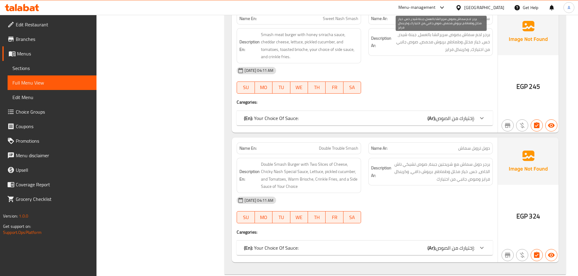
click at [466, 49] on span "برجر لحم سماش بصوص سريراتشا بالعسل، جبنة شيدر، خس، خيار مخلل وطماطم، بريوش محمص…" at bounding box center [441, 42] width 97 height 22
drag, startPoint x: 466, startPoint y: 49, endPoint x: 458, endPoint y: 50, distance: 8.4
click at [466, 49] on span "برجر لحم سماش بصوص سريراتشا بالعسل، جبنة شيدر، خس، خيار مخلل وطماطم، بريوش محمص…" at bounding box center [441, 42] width 97 height 22
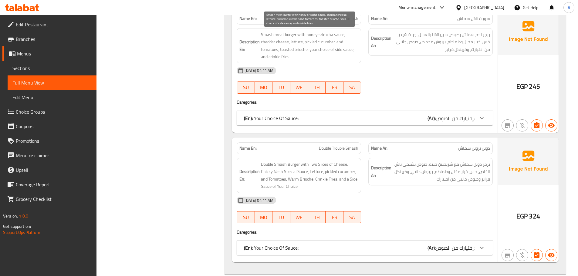
click at [343, 50] on span "Smash meat burger with honey sriracha sauce, cheddar cheese, lettuce, pickled c…" at bounding box center [309, 46] width 97 height 30
click at [273, 57] on span "Smash meat burger with honey sriracha sauce, cheddar cheese, lettuce, pickled c…" at bounding box center [309, 46] width 97 height 30
click at [286, 56] on span "Smash meat burger with honey sriracha sauce, cheddar cheese, lettuce, pickled c…" at bounding box center [309, 46] width 97 height 30
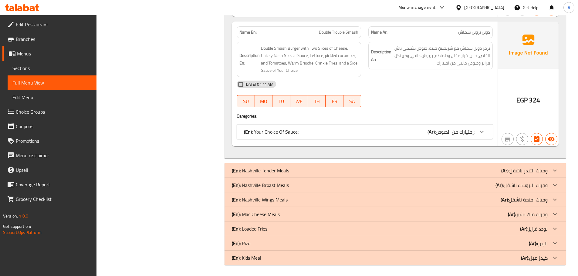
scroll to position [1329, 0]
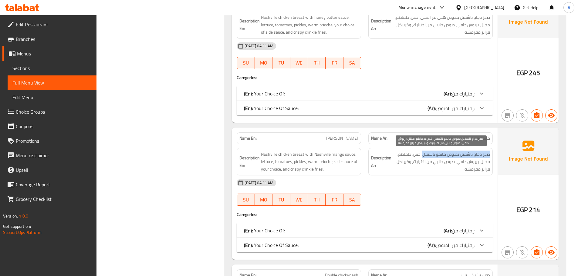
drag, startPoint x: 489, startPoint y: 154, endPoint x: 383, endPoint y: 154, distance: 106.2
click at [423, 154] on span "صدر دجاج ناشفيل بصوص مانجو ناشفيل، خس، طماطم، مخلل، بريوش دافي، صوص جانبي من اخ…" at bounding box center [441, 162] width 97 height 22
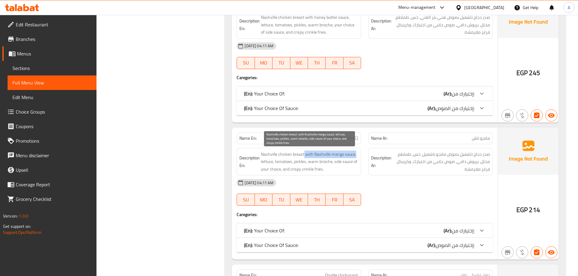
drag, startPoint x: 303, startPoint y: 154, endPoint x: 358, endPoint y: 153, distance: 54.3
click at [358, 153] on span "Nashville chicken breast with Nashville mango sauce, lettuce, tomatoes, pickles…" at bounding box center [309, 162] width 97 height 22
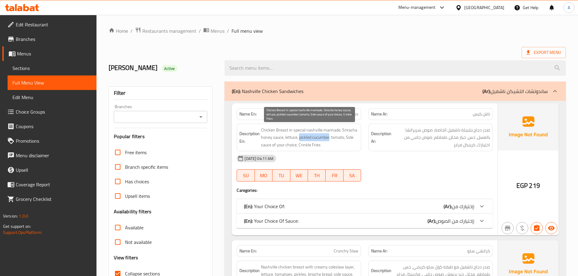
drag, startPoint x: 299, startPoint y: 137, endPoint x: 330, endPoint y: 136, distance: 30.4
click at [330, 136] on span "Chicken Breast in special nashville marinade, Sriracha honey sauce, lettuce, pi…" at bounding box center [309, 138] width 97 height 22
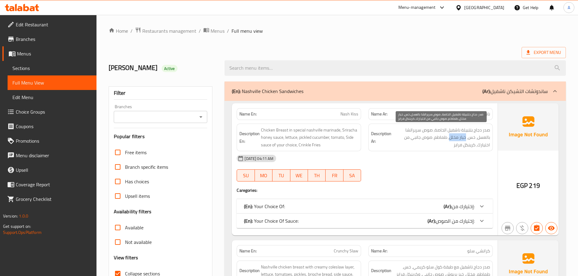
drag, startPoint x: 466, startPoint y: 138, endPoint x: 450, endPoint y: 138, distance: 16.4
click at [450, 138] on span "صدر دجاج بتتبيلة ناشفيل الخاصة، صوص سريراتشا بالعسل، خس، خيار مخلل، طماطم، صوص …" at bounding box center [441, 138] width 97 height 22
click at [366, 141] on div "Description Ar: صدر دجاج بتتبيلة ناشفيل الخاصة، صوص سريراتشا بالعسل، خس، خيار م…" at bounding box center [431, 137] width 132 height 35
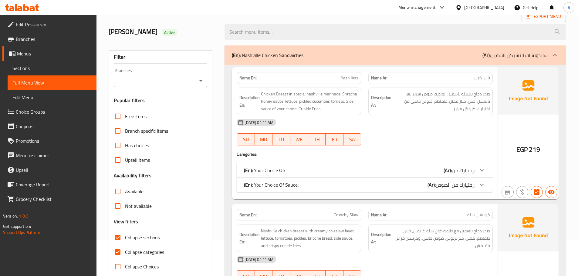
scroll to position [91, 0]
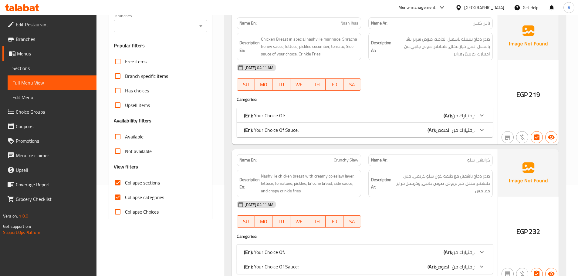
click at [115, 196] on input "Collapse categories" at bounding box center [117, 197] width 15 height 15
checkbox input "false"
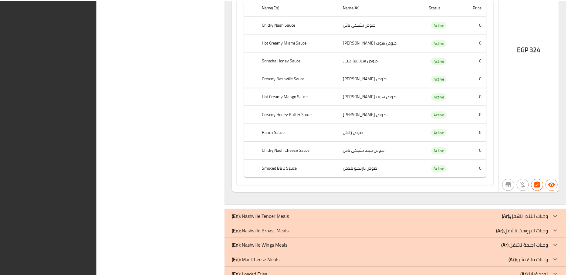
scroll to position [3709, 0]
